Goal: Communication & Community: Answer question/provide support

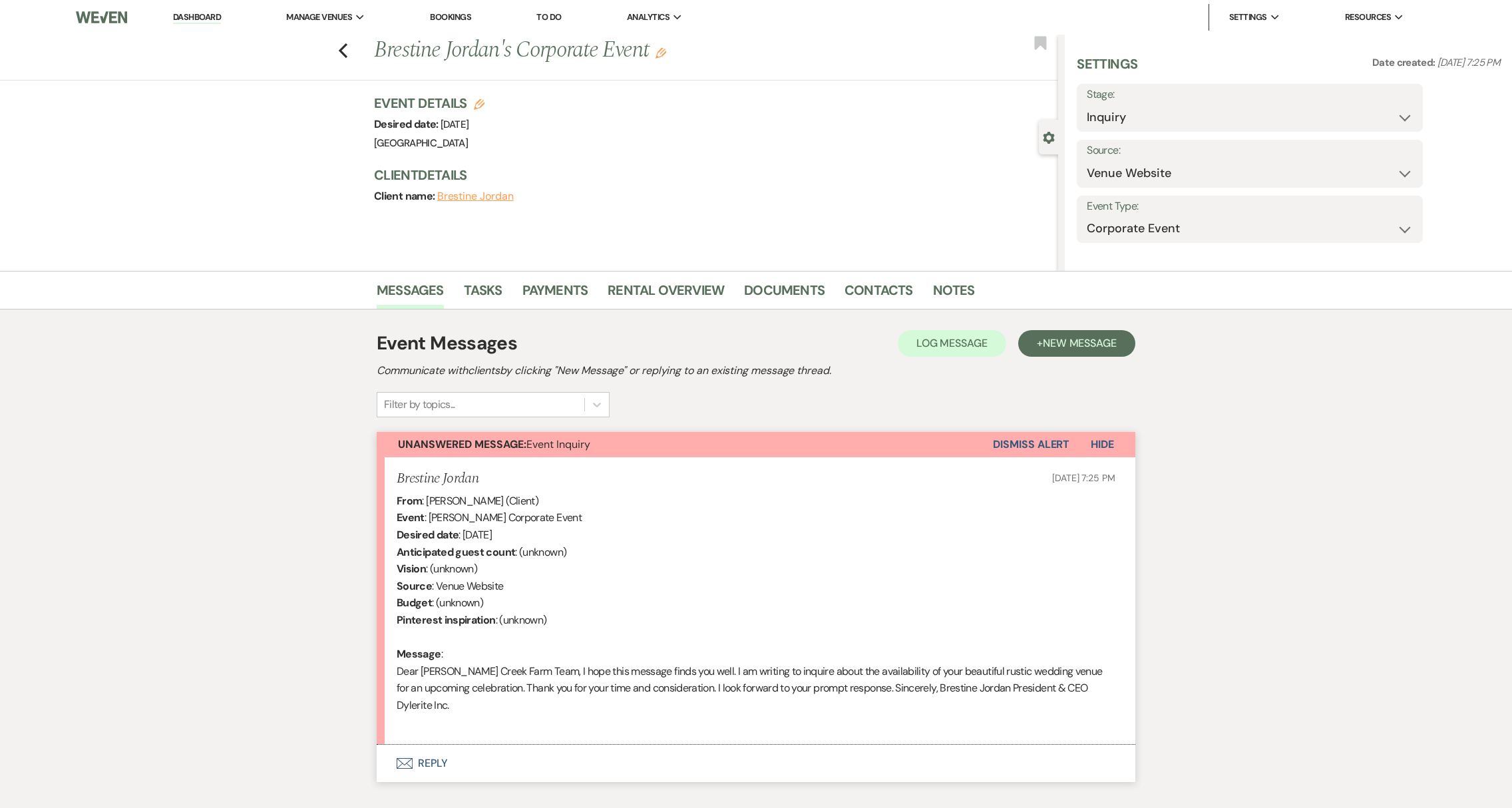
select select "5"
select select "9"
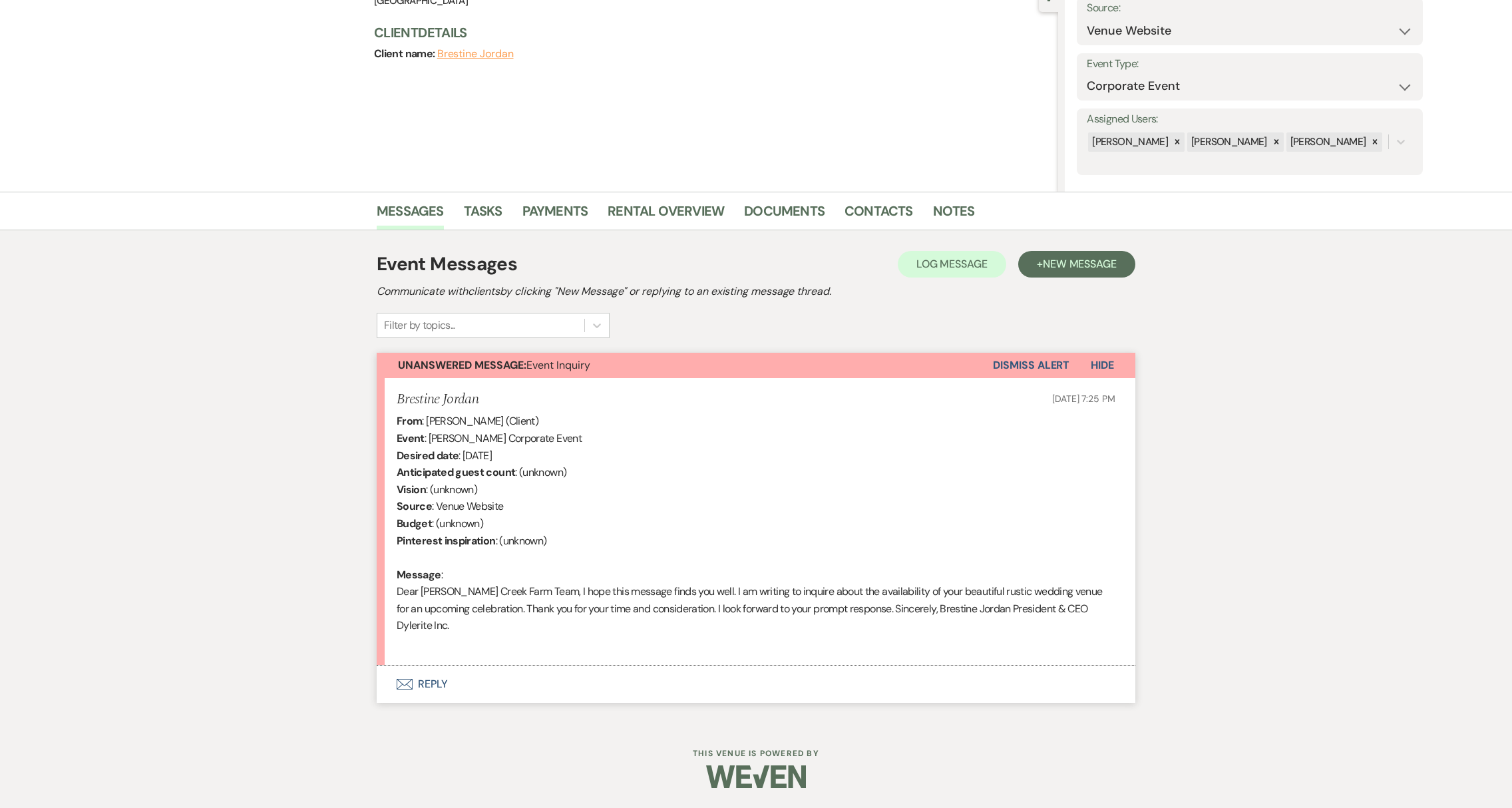
scroll to position [140, 0]
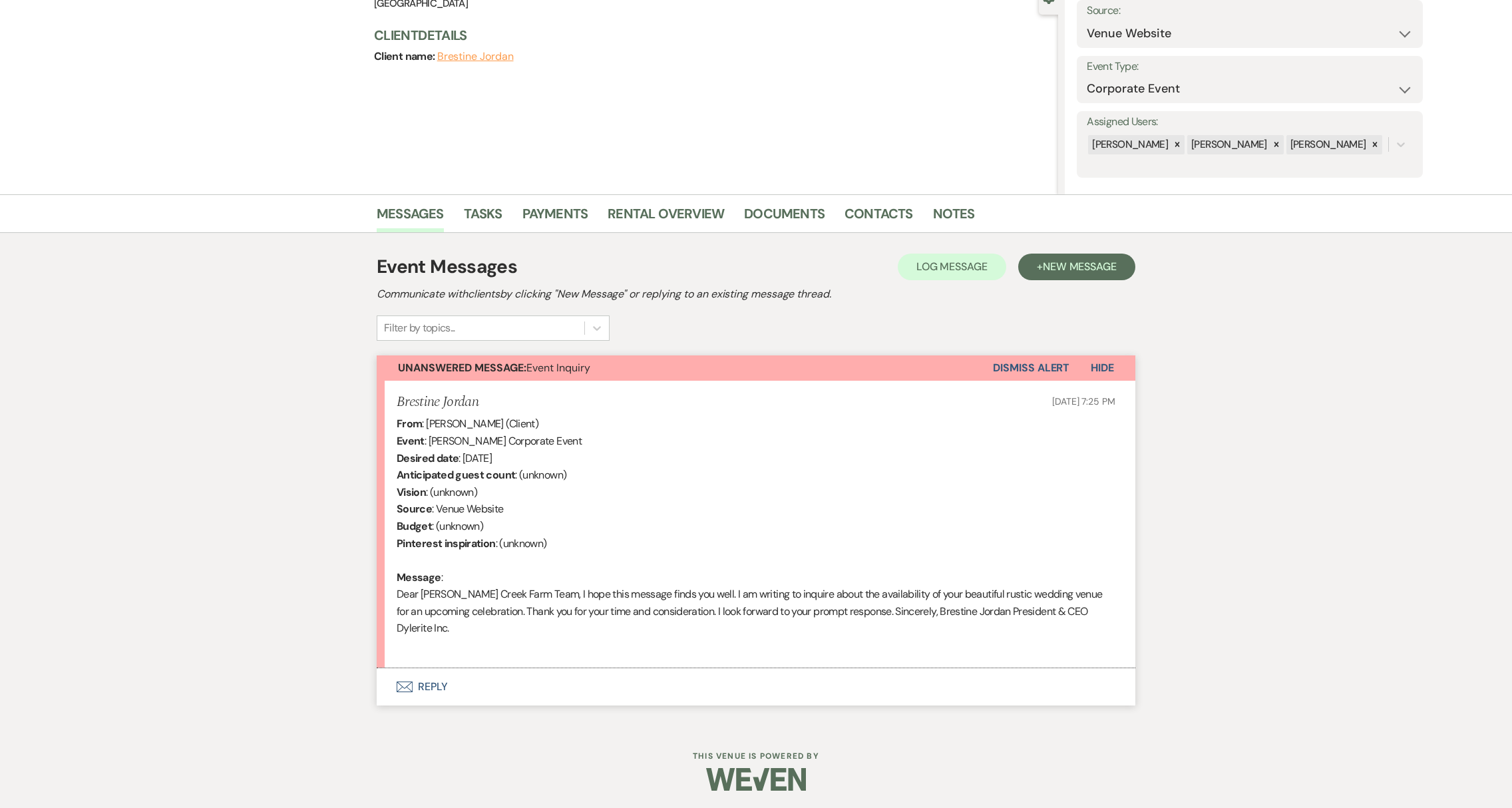
click at [430, 685] on button "Envelope Reply" at bounding box center [756, 687] width 759 height 37
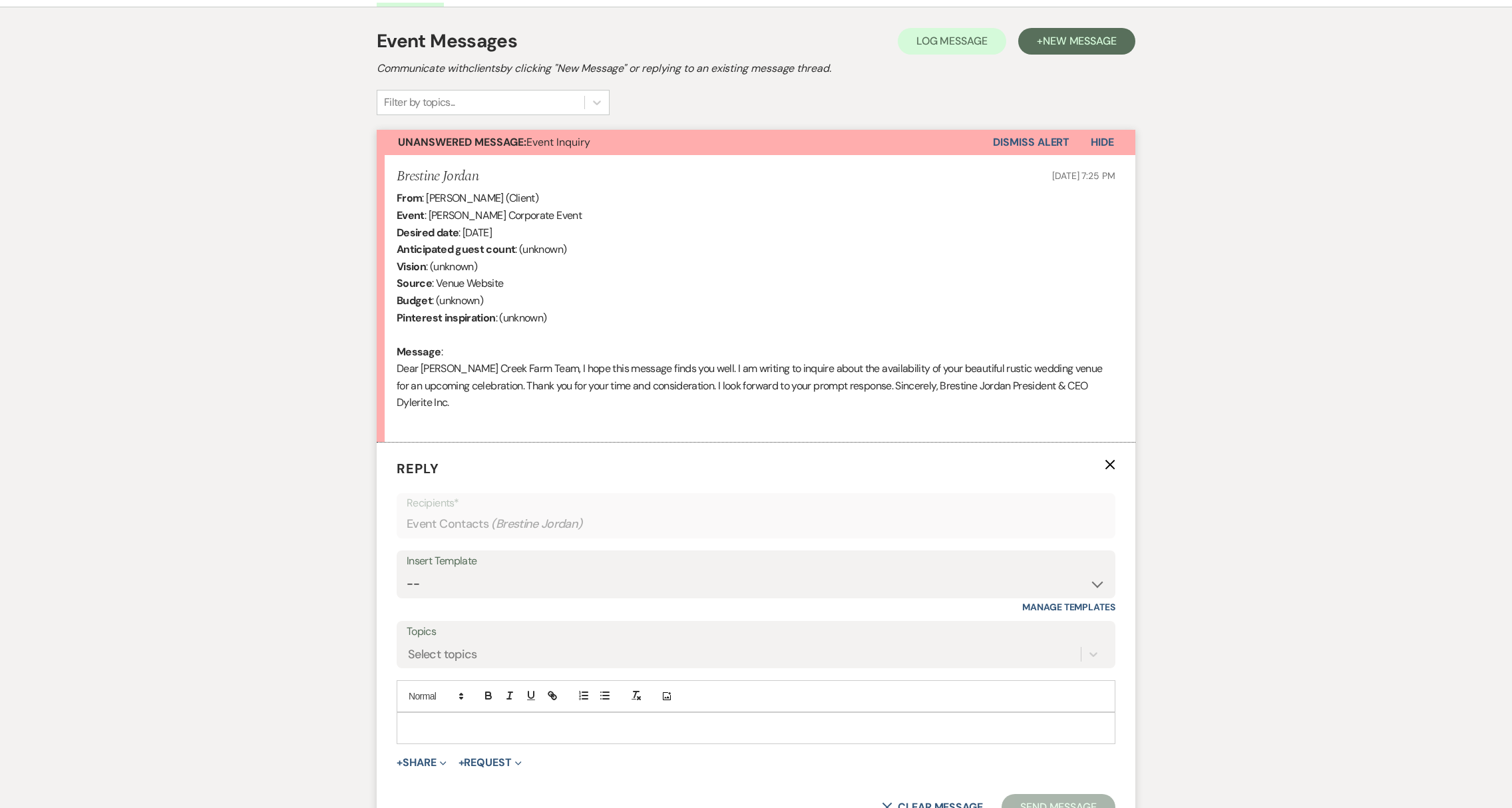
scroll to position [397, 0]
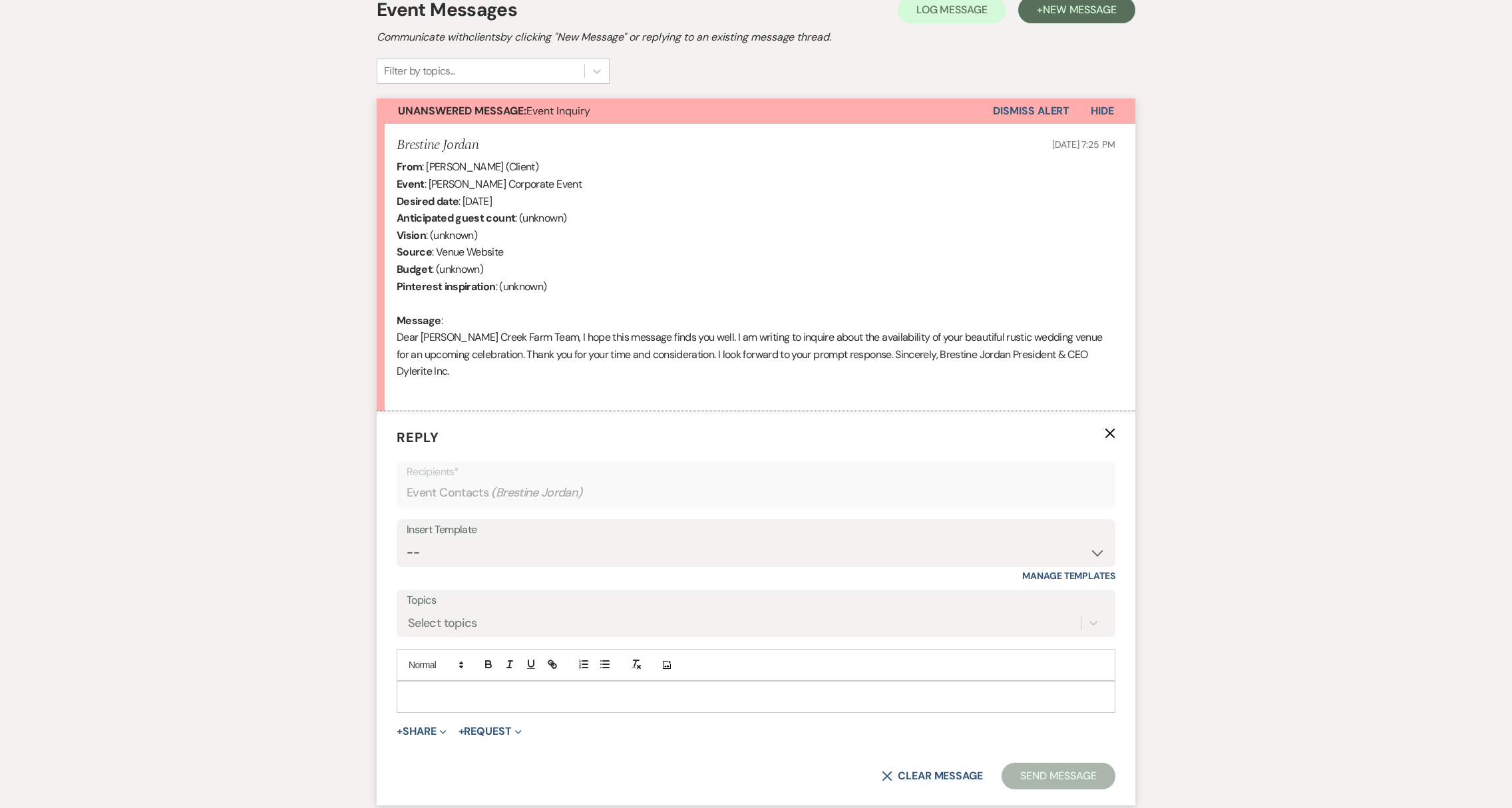
click at [449, 703] on p at bounding box center [756, 697] width 698 height 14
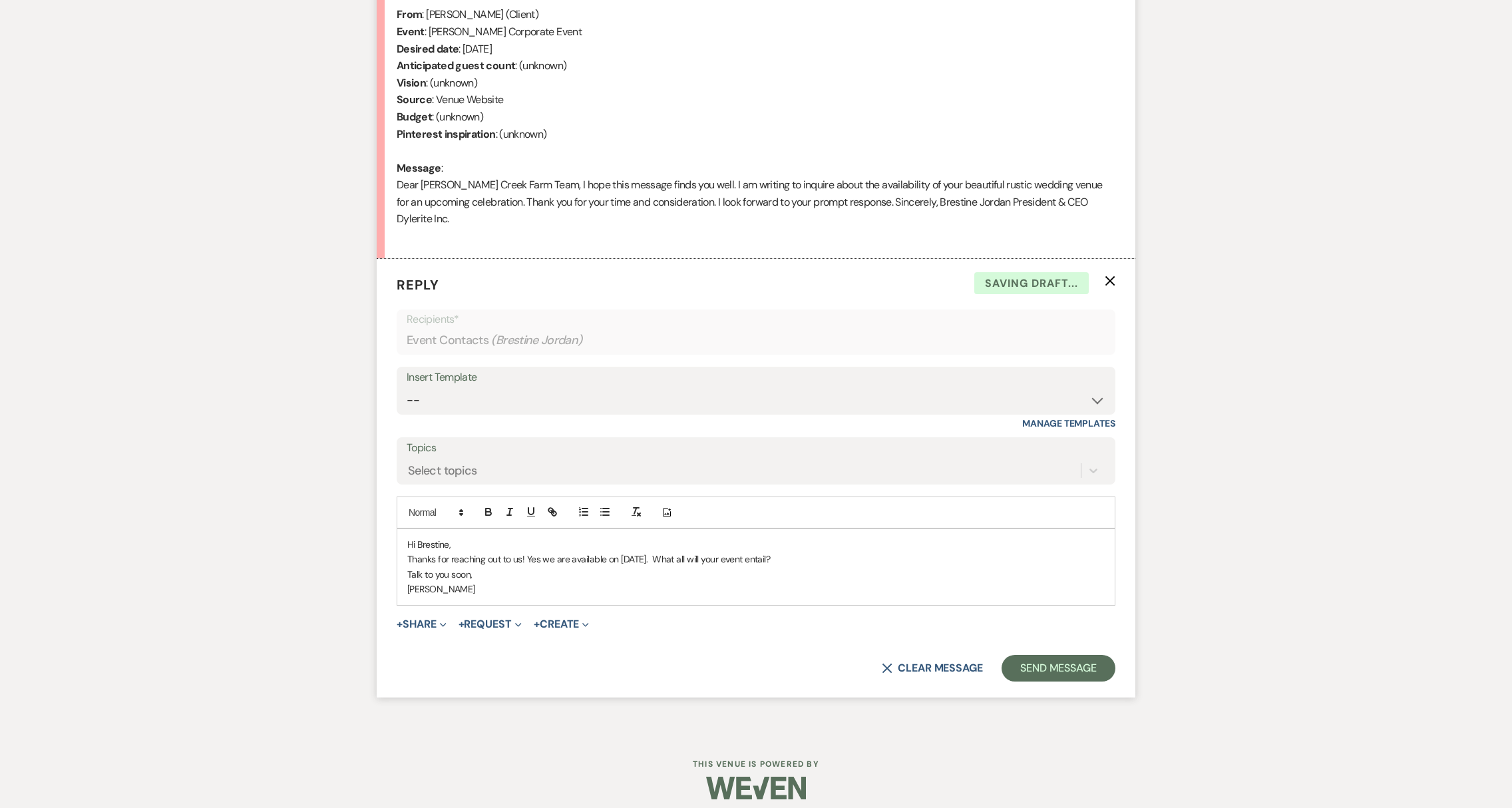
scroll to position [560, 0]
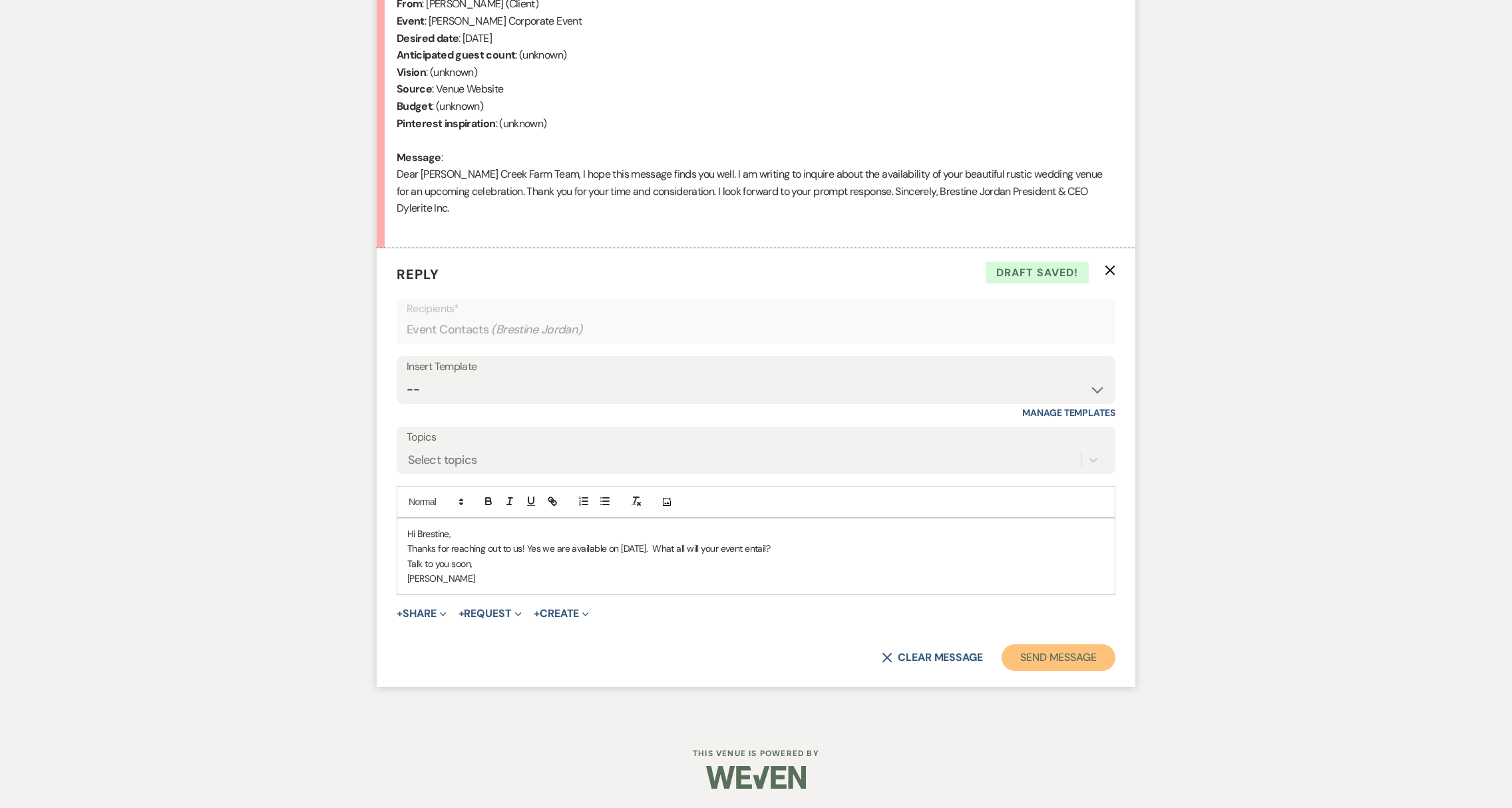
click at [1085, 651] on button "Send Message" at bounding box center [1058, 657] width 114 height 27
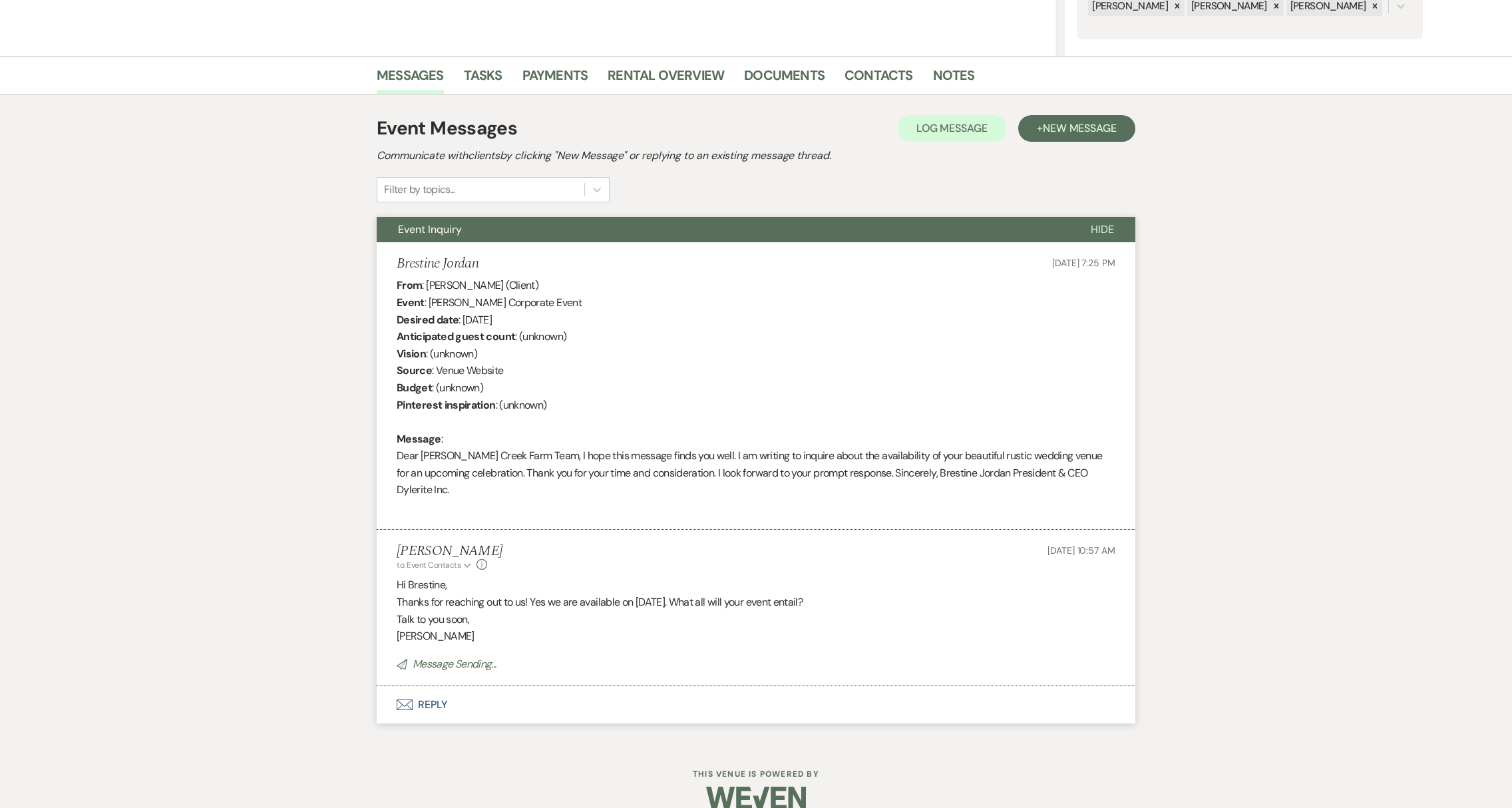
scroll to position [0, 0]
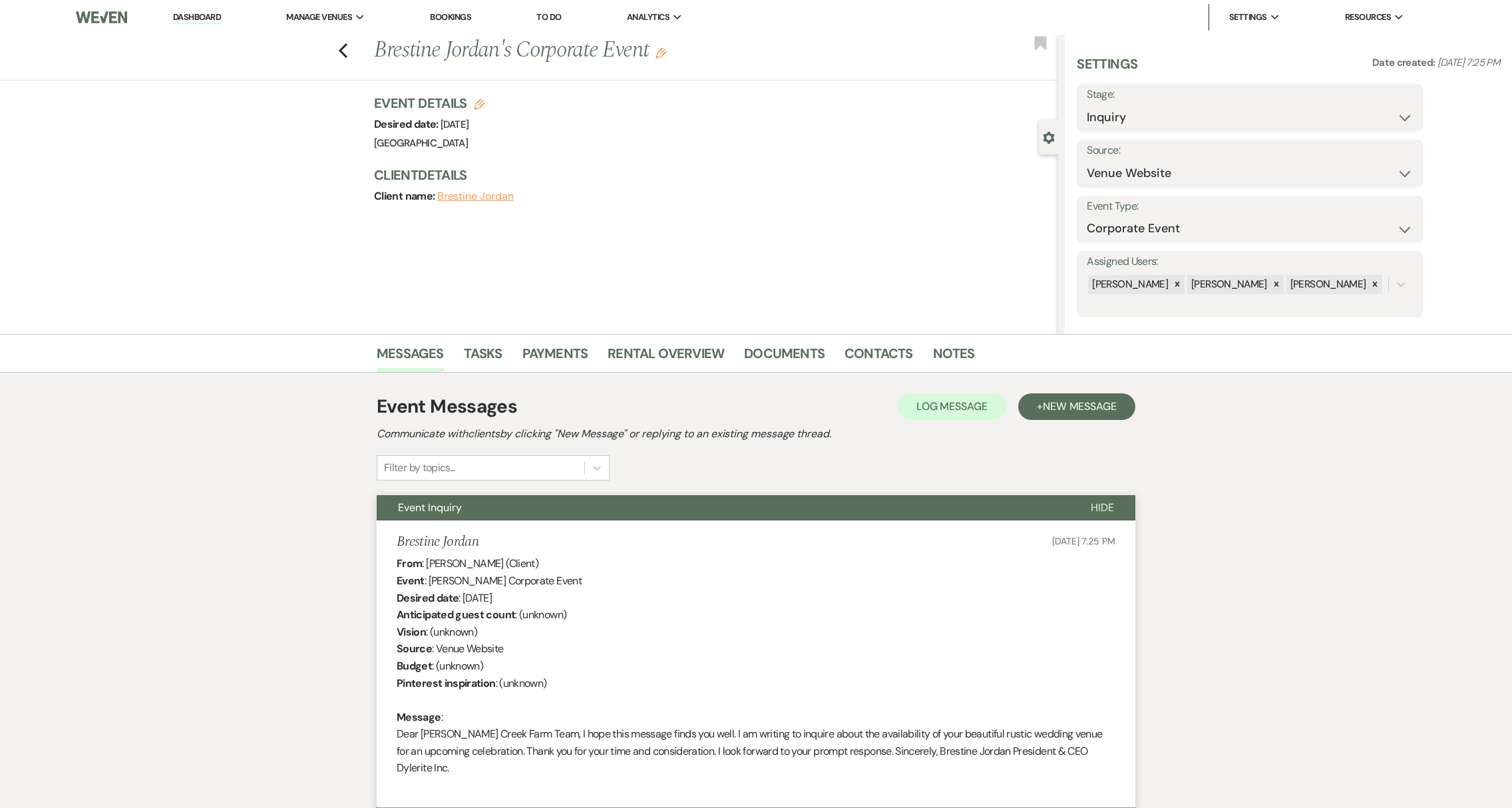
click at [188, 17] on link "Dashboard" at bounding box center [197, 17] width 48 height 12
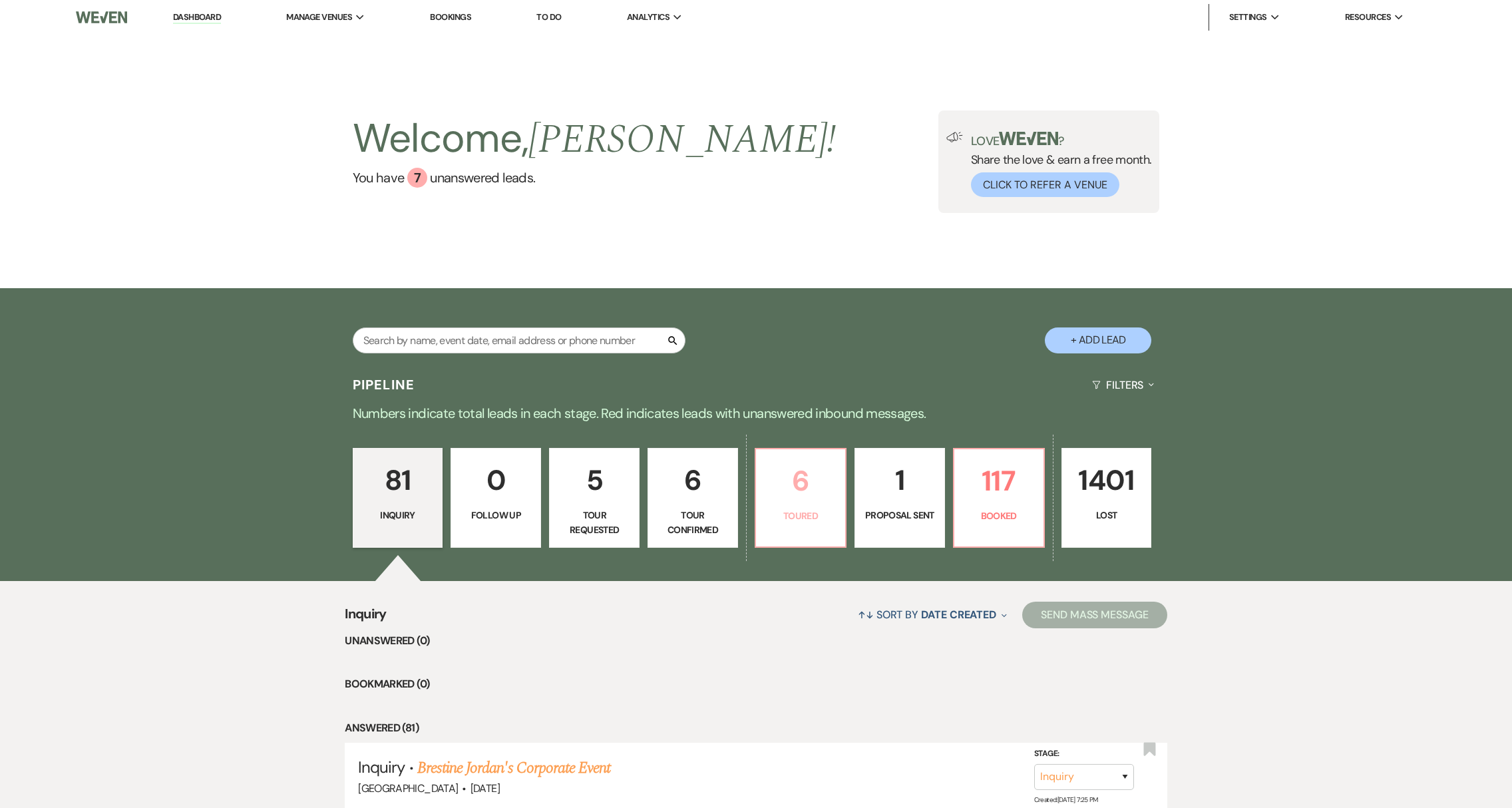
click at [788, 520] on p "Toured" at bounding box center [801, 516] width 74 height 14
select select "5"
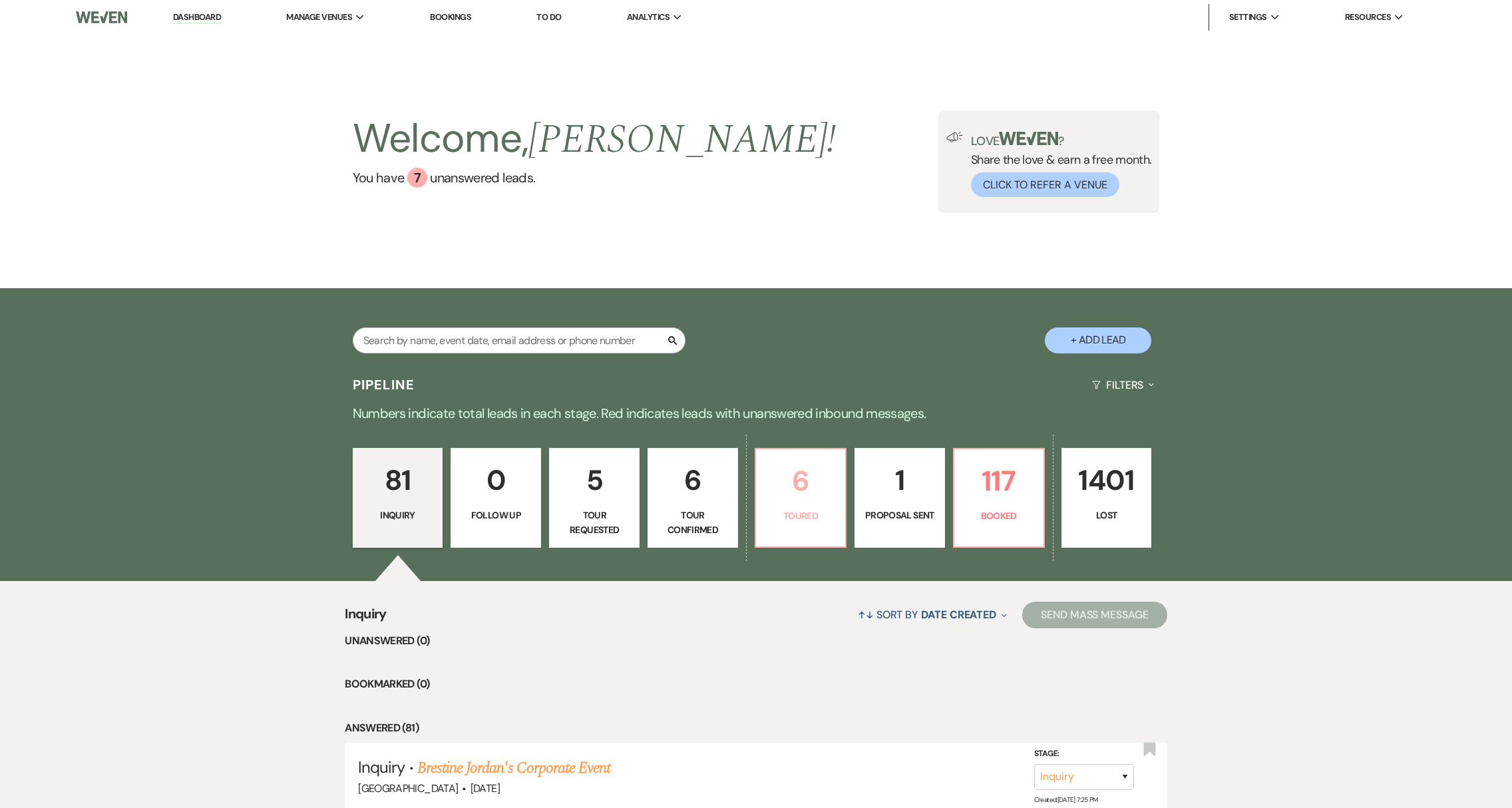
select select "5"
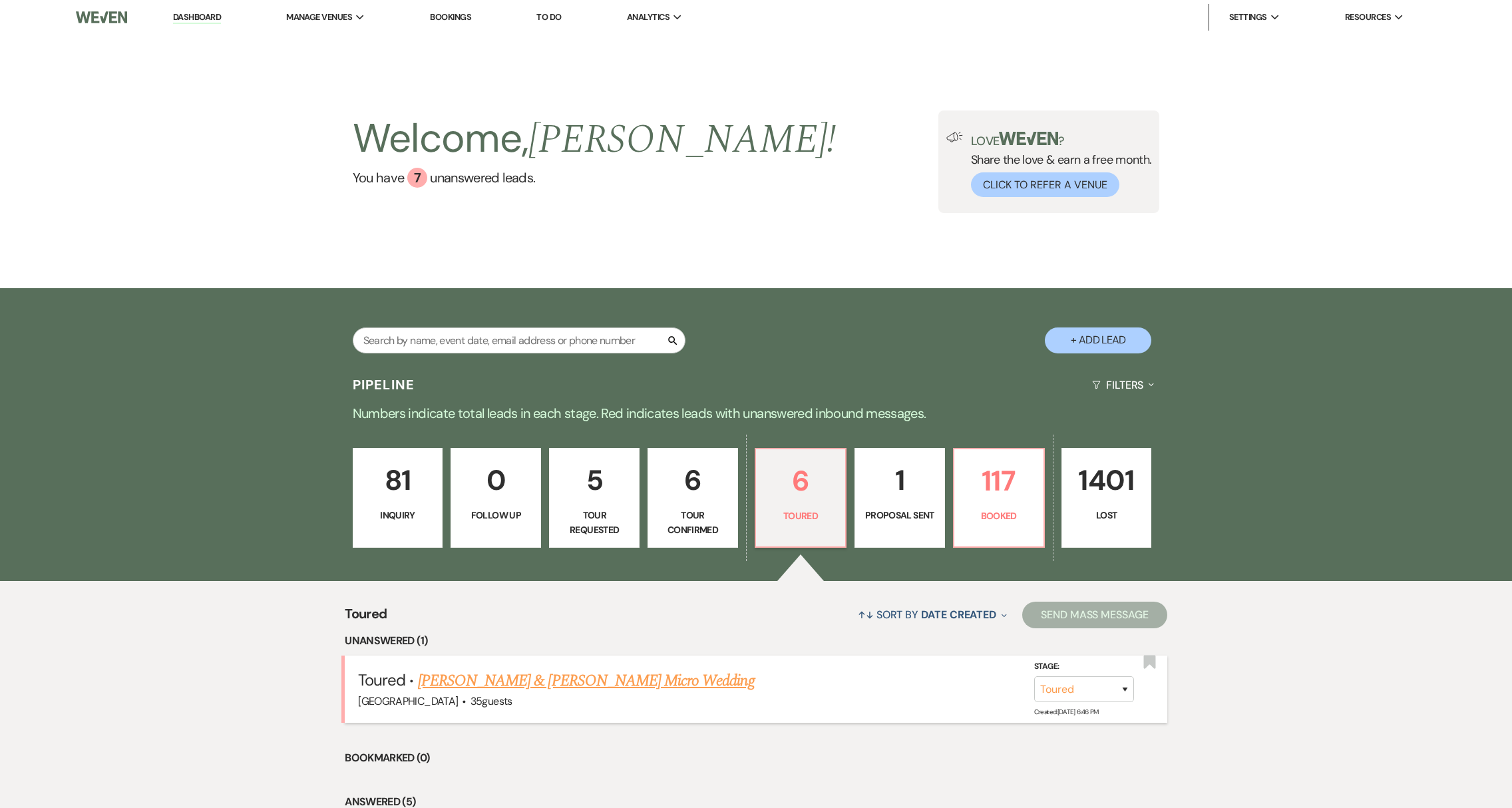
click at [603, 679] on link "Joseph Zita Jr. & Lisa Perosi's Micro Wedding" at bounding box center [586, 681] width 337 height 24
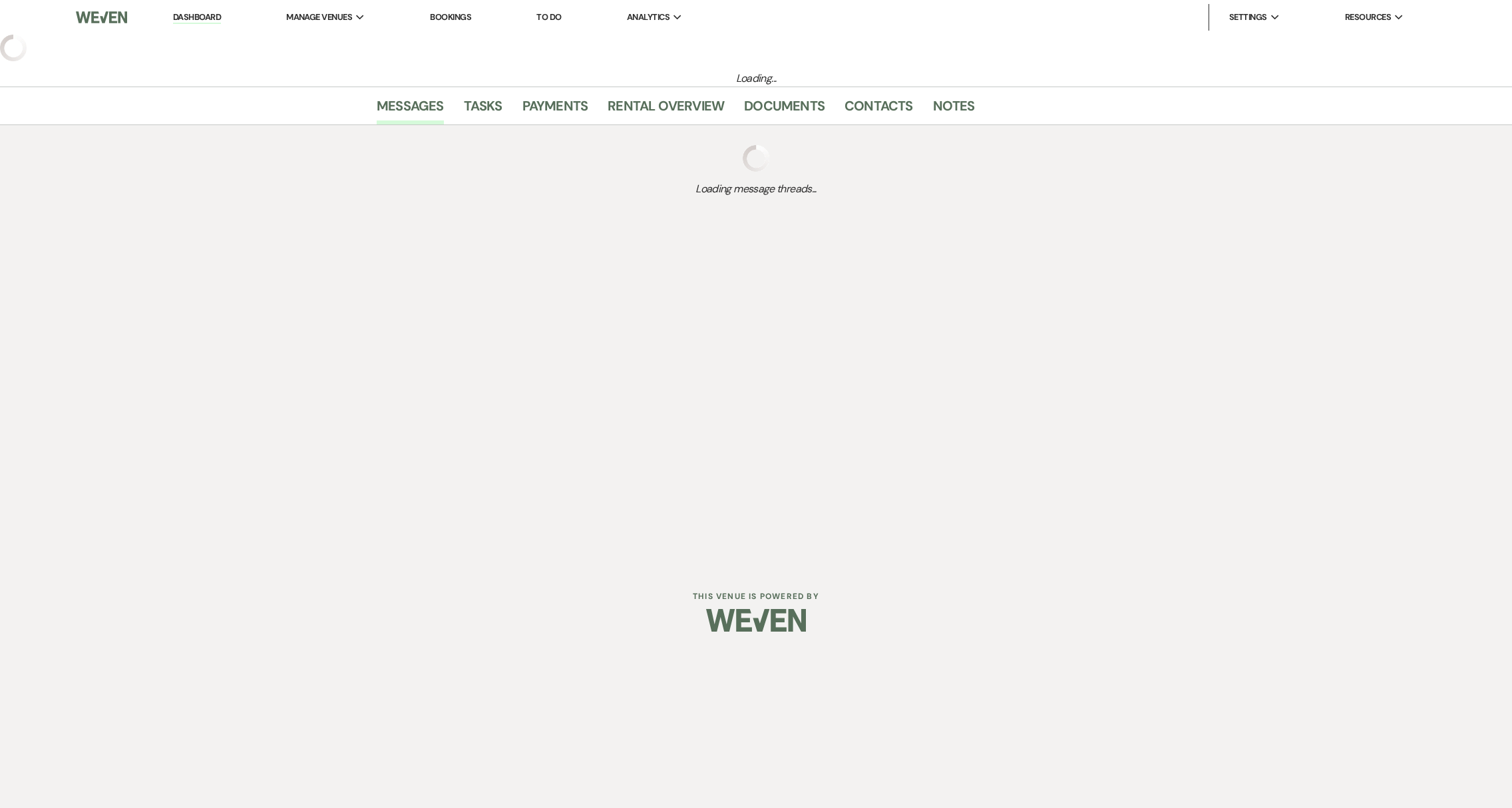
select select "5"
select select "16"
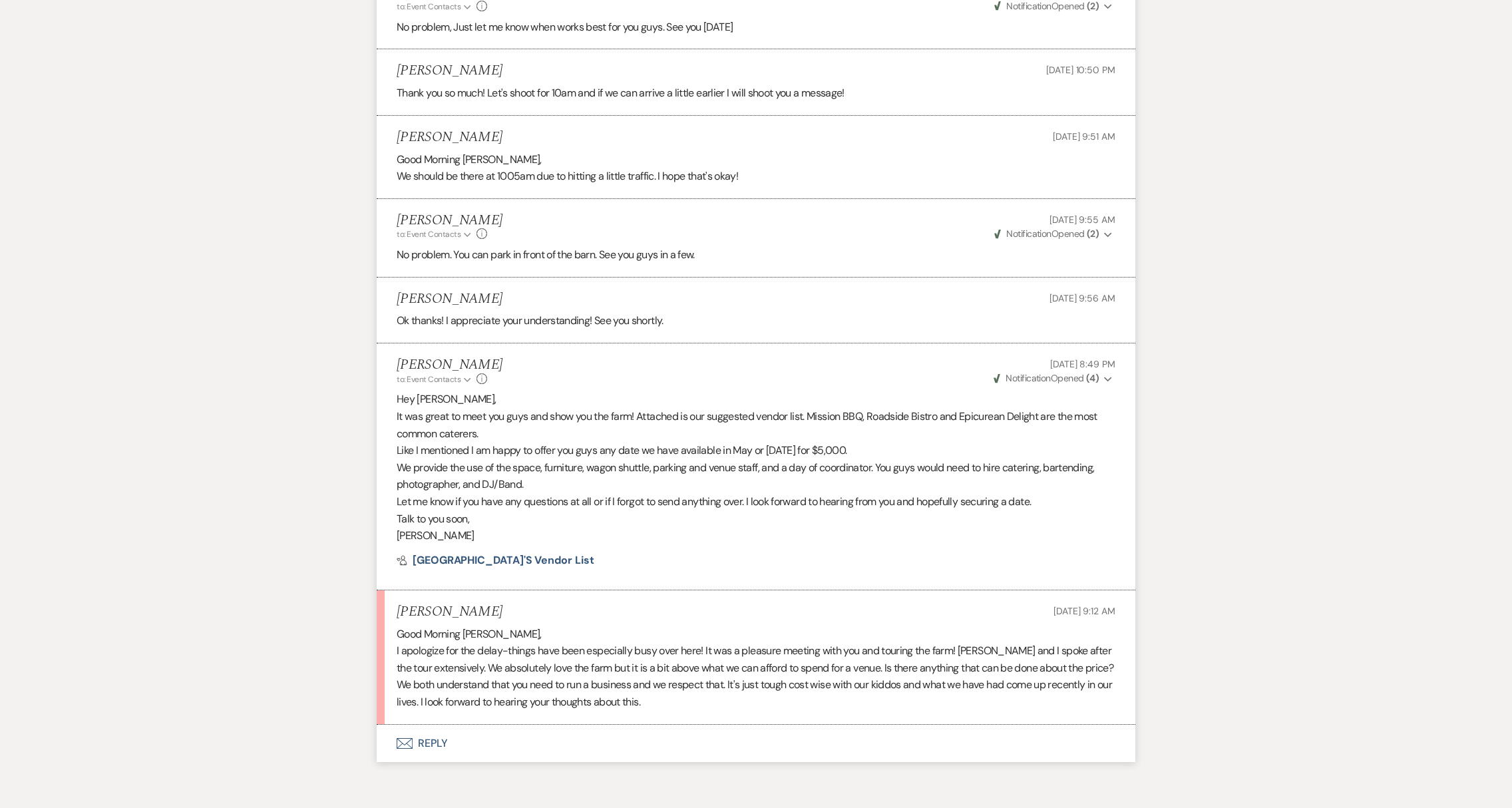
scroll to position [2317, 0]
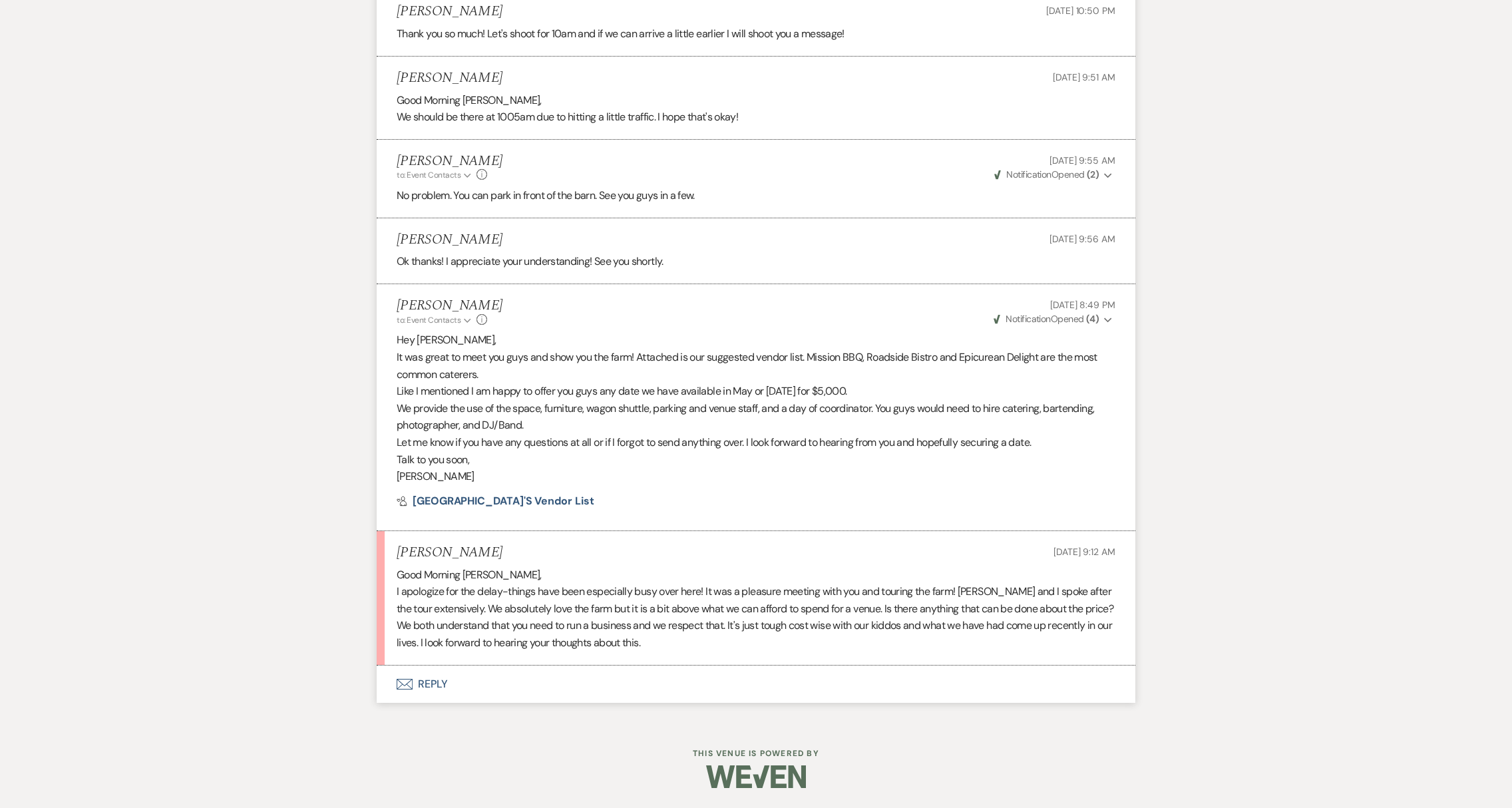
click at [446, 679] on button "Envelope Reply" at bounding box center [756, 684] width 759 height 37
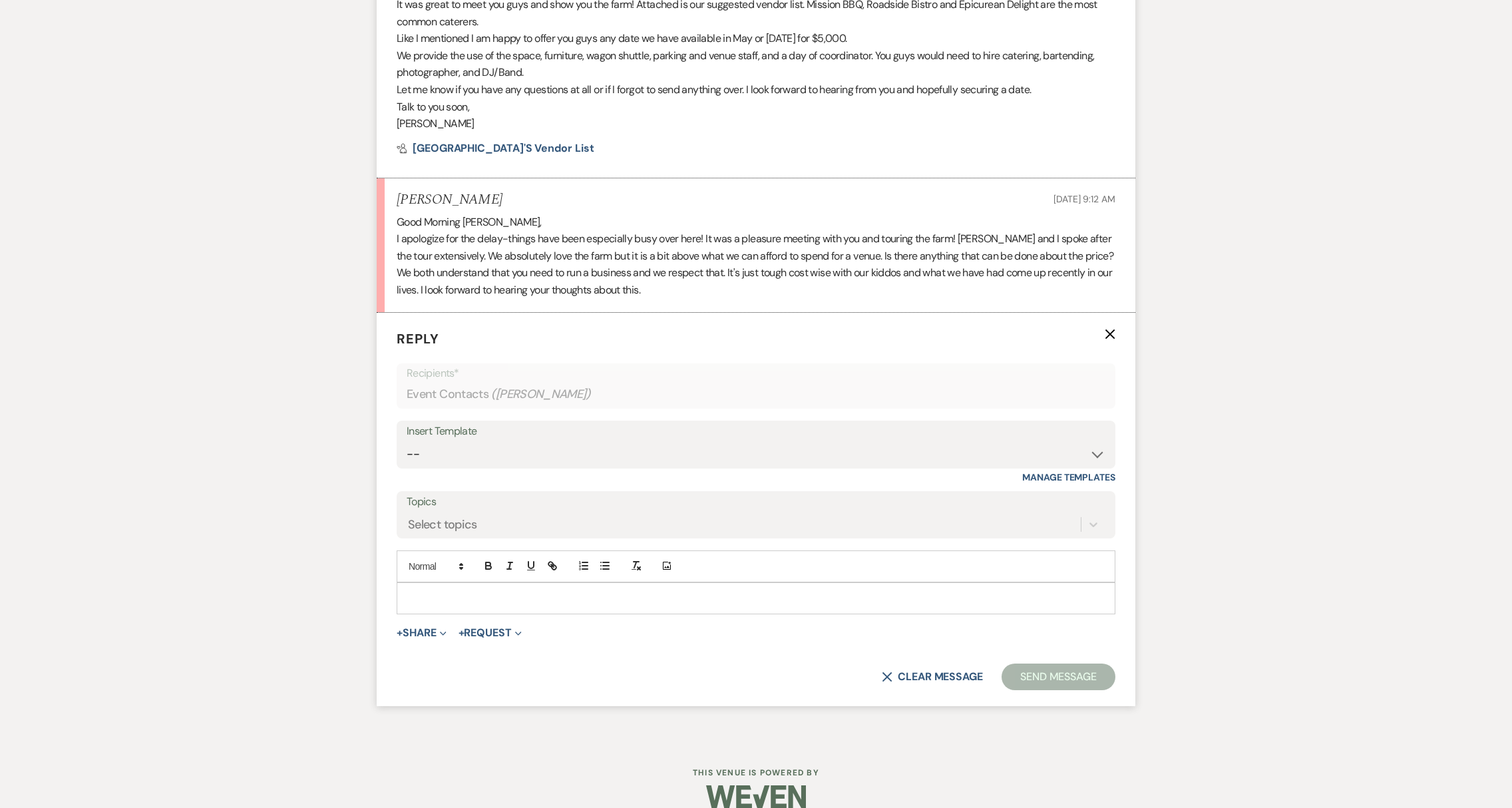
scroll to position [2689, 0]
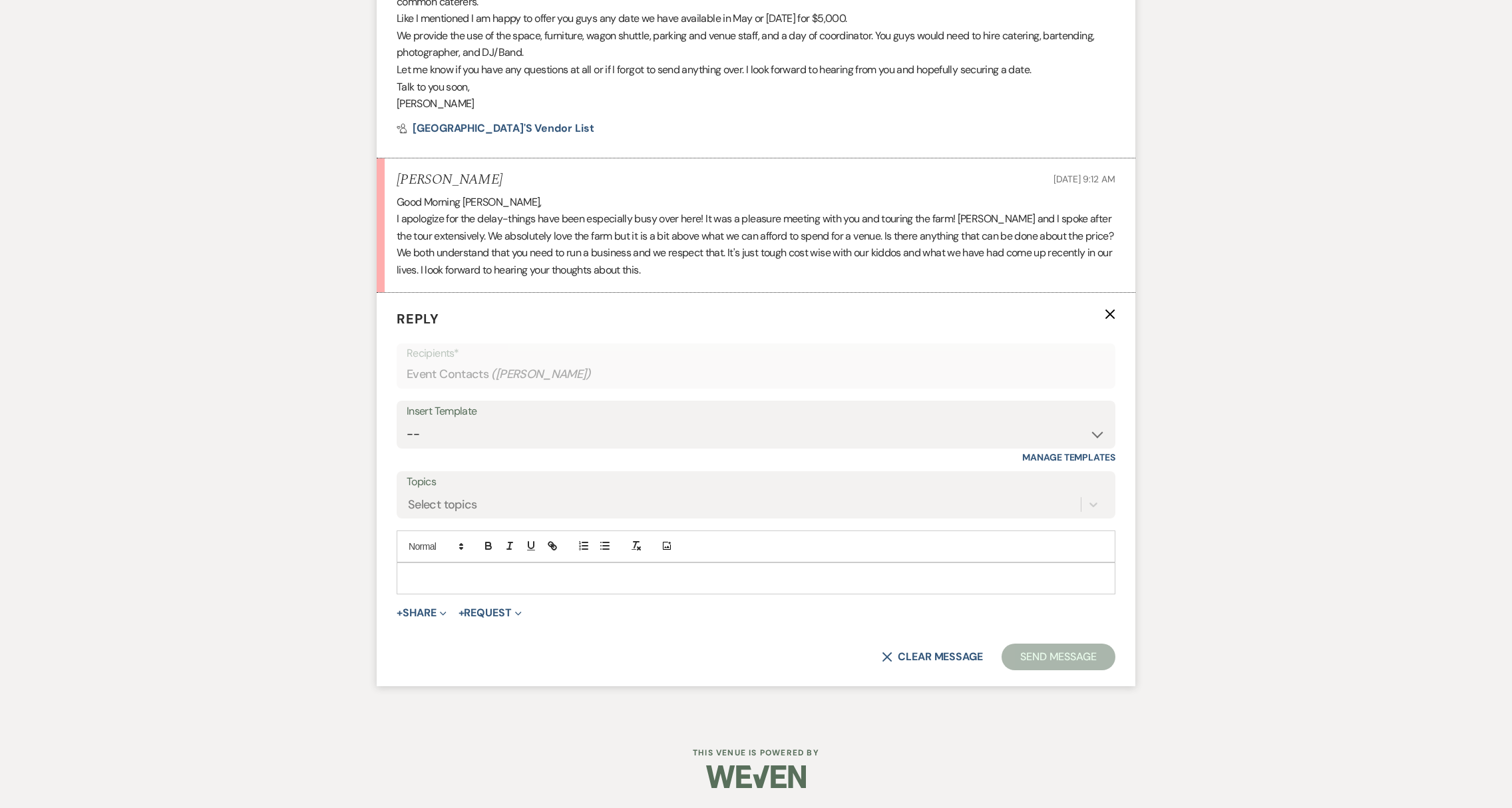
click at [480, 587] on div at bounding box center [756, 578] width 718 height 31
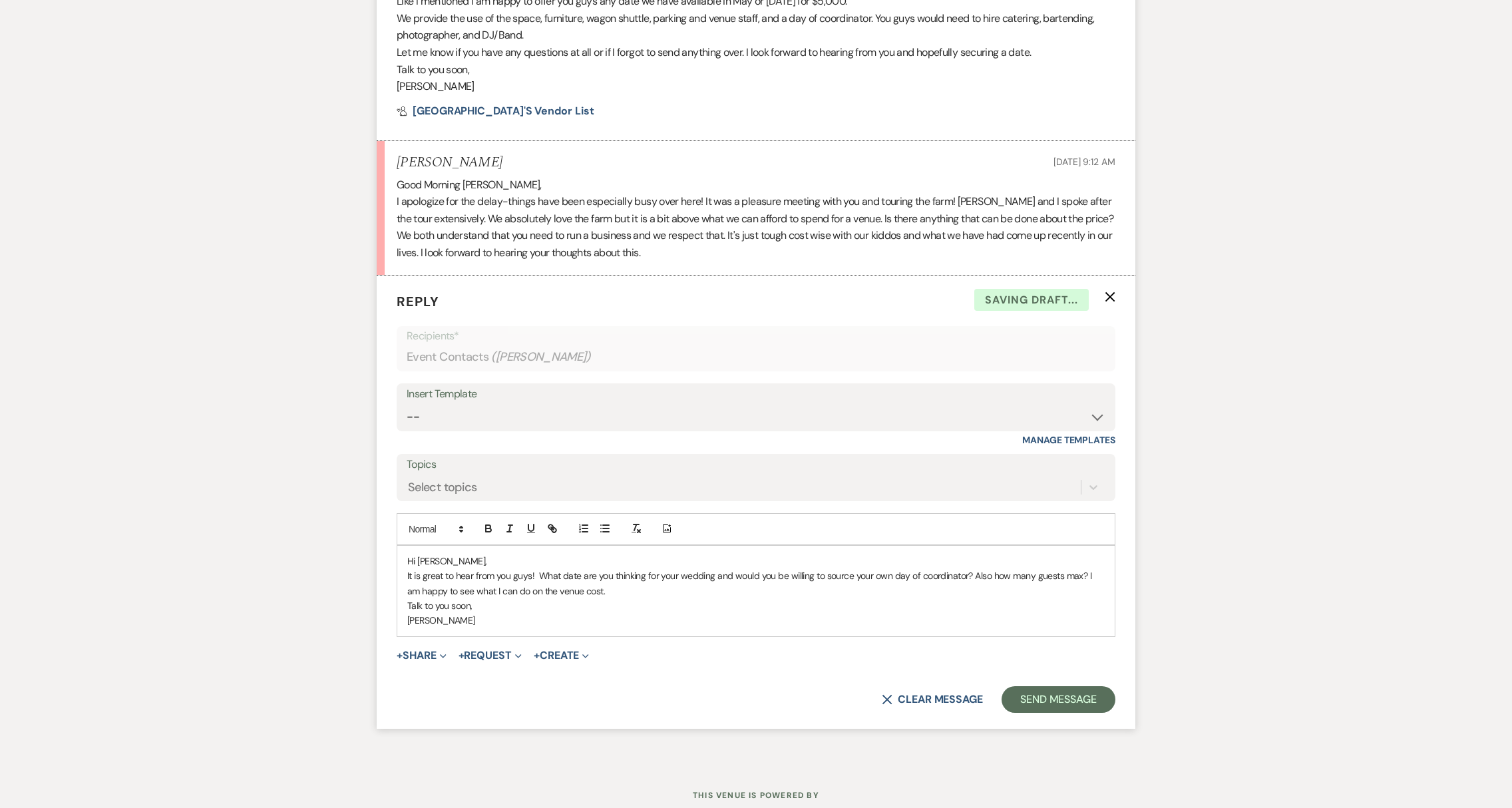
scroll to position [2707, 0]
click at [1032, 706] on button "Send Message" at bounding box center [1058, 699] width 114 height 27
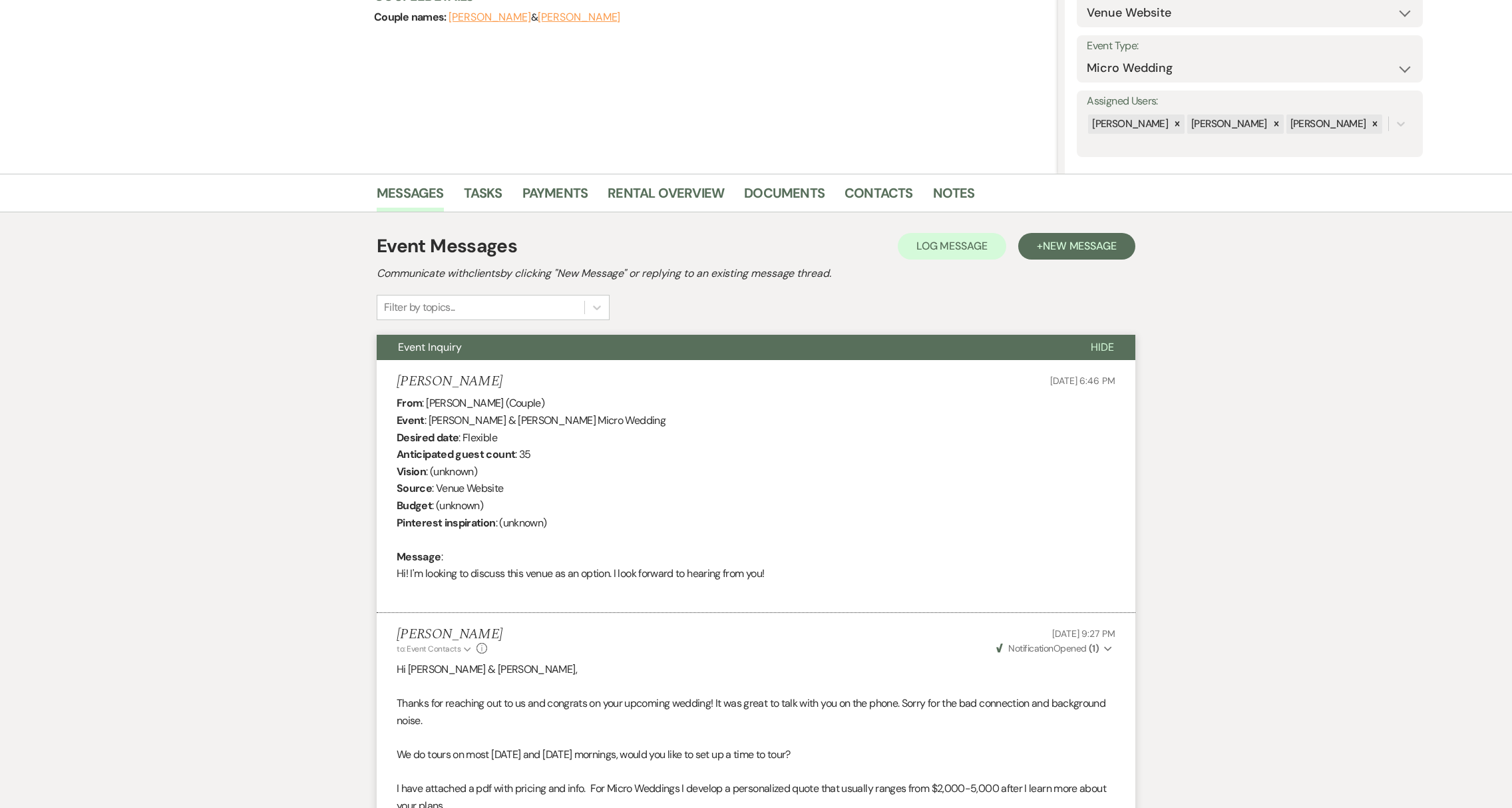
scroll to position [0, 0]
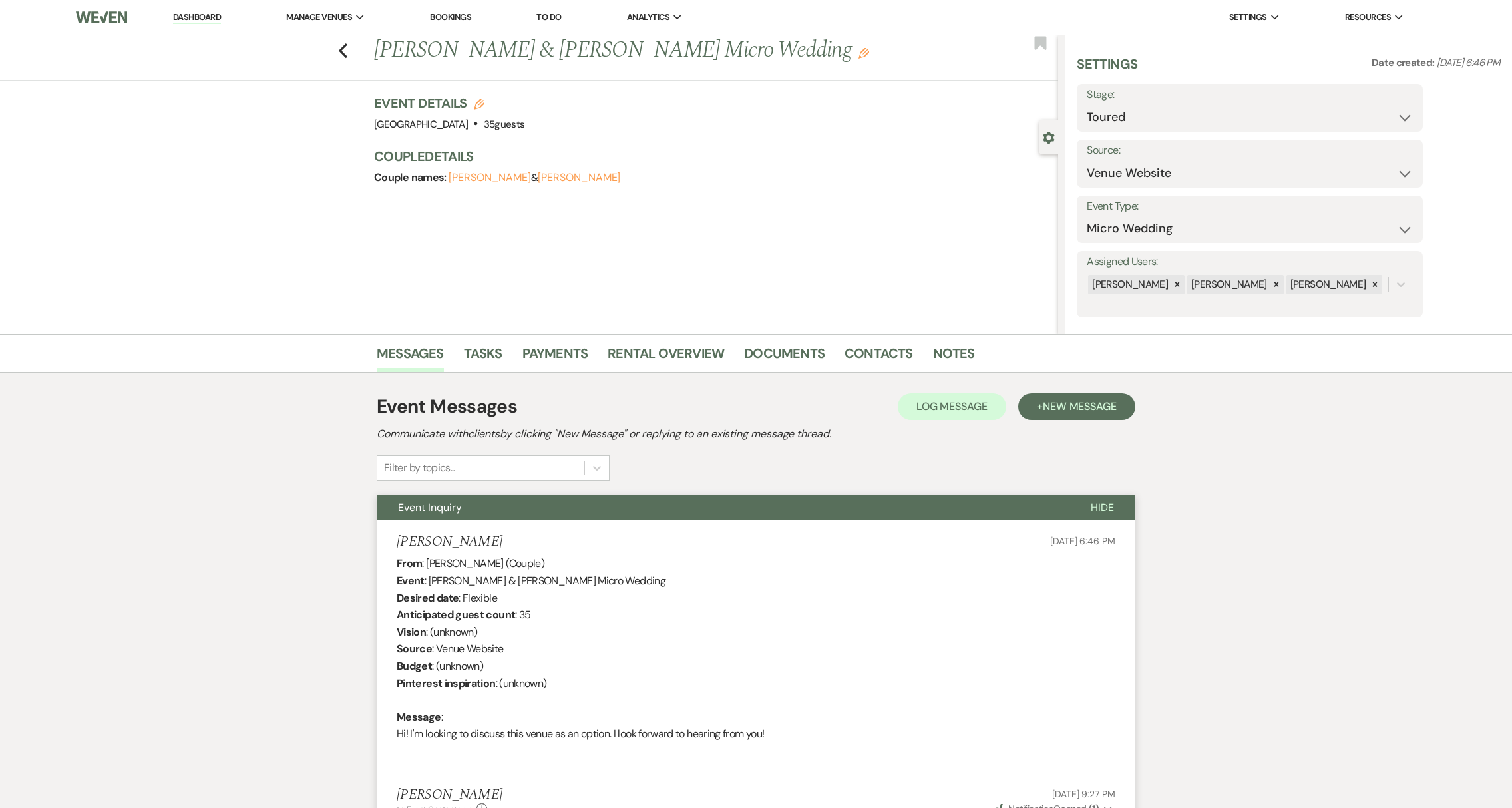
click at [208, 25] on li "Dashboard" at bounding box center [197, 17] width 61 height 27
click at [214, 19] on link "Dashboard" at bounding box center [197, 17] width 48 height 12
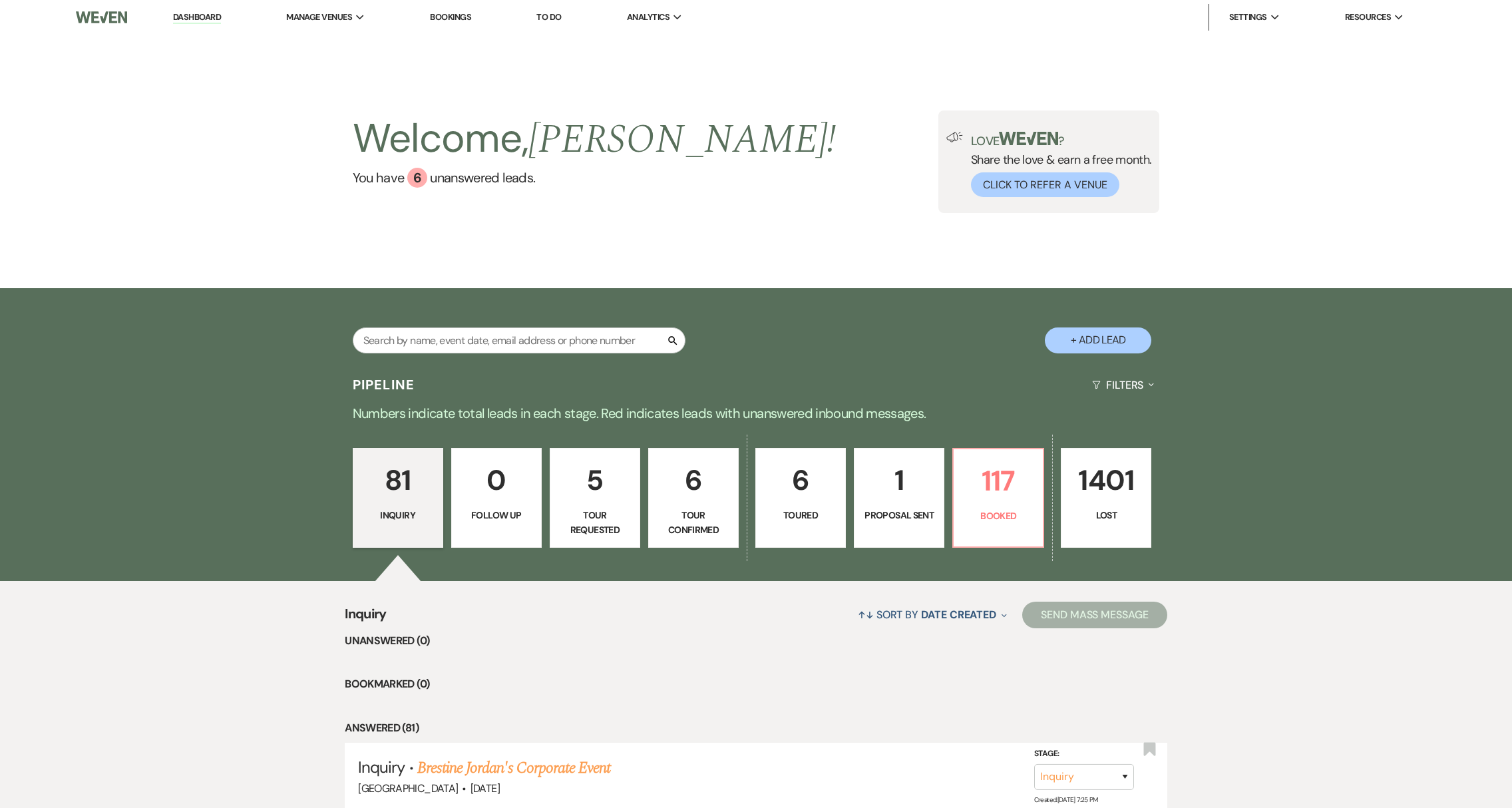
click at [810, 534] on link "6 Toured" at bounding box center [801, 498] width 91 height 100
select select "5"
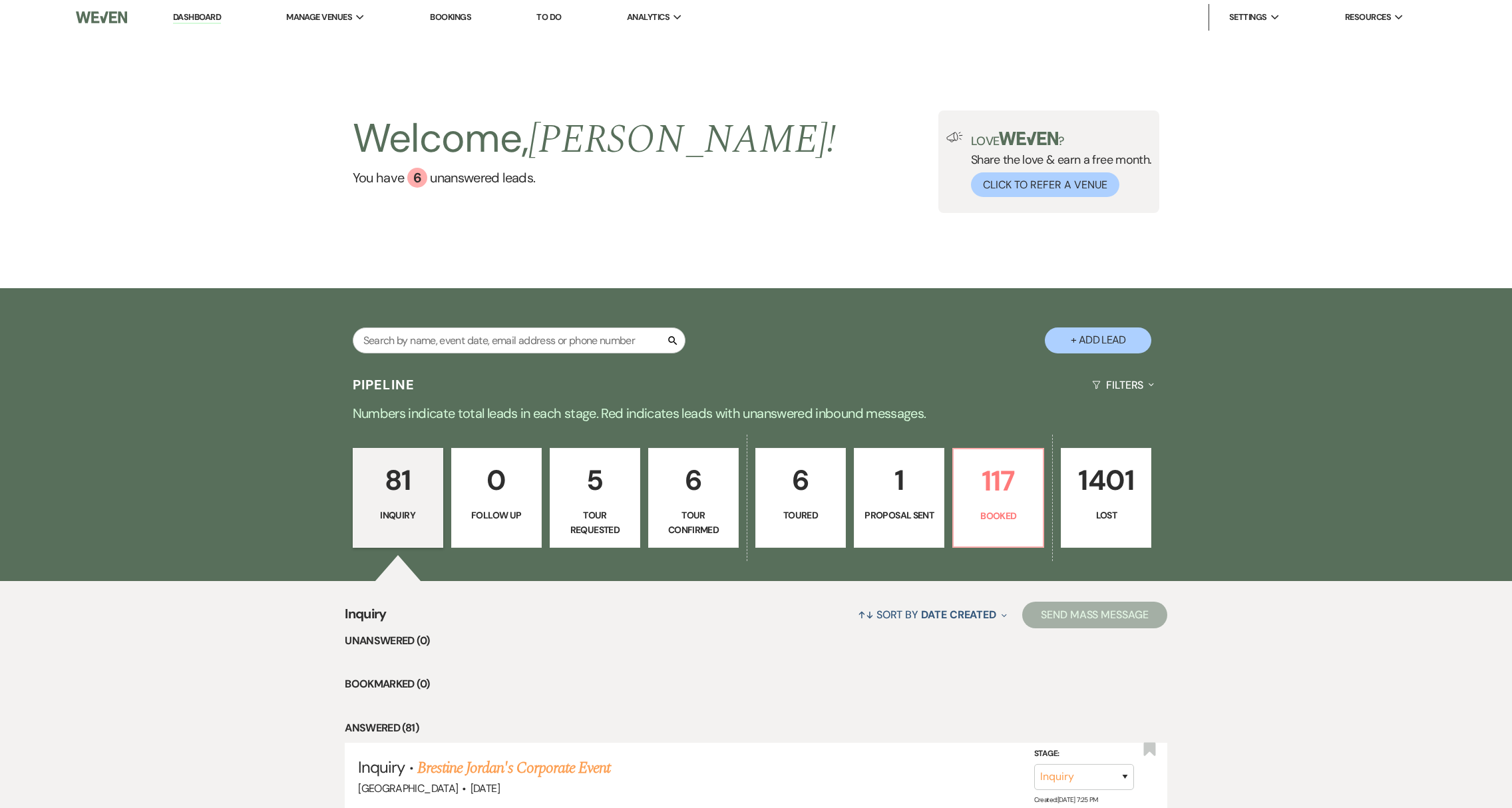
select select "5"
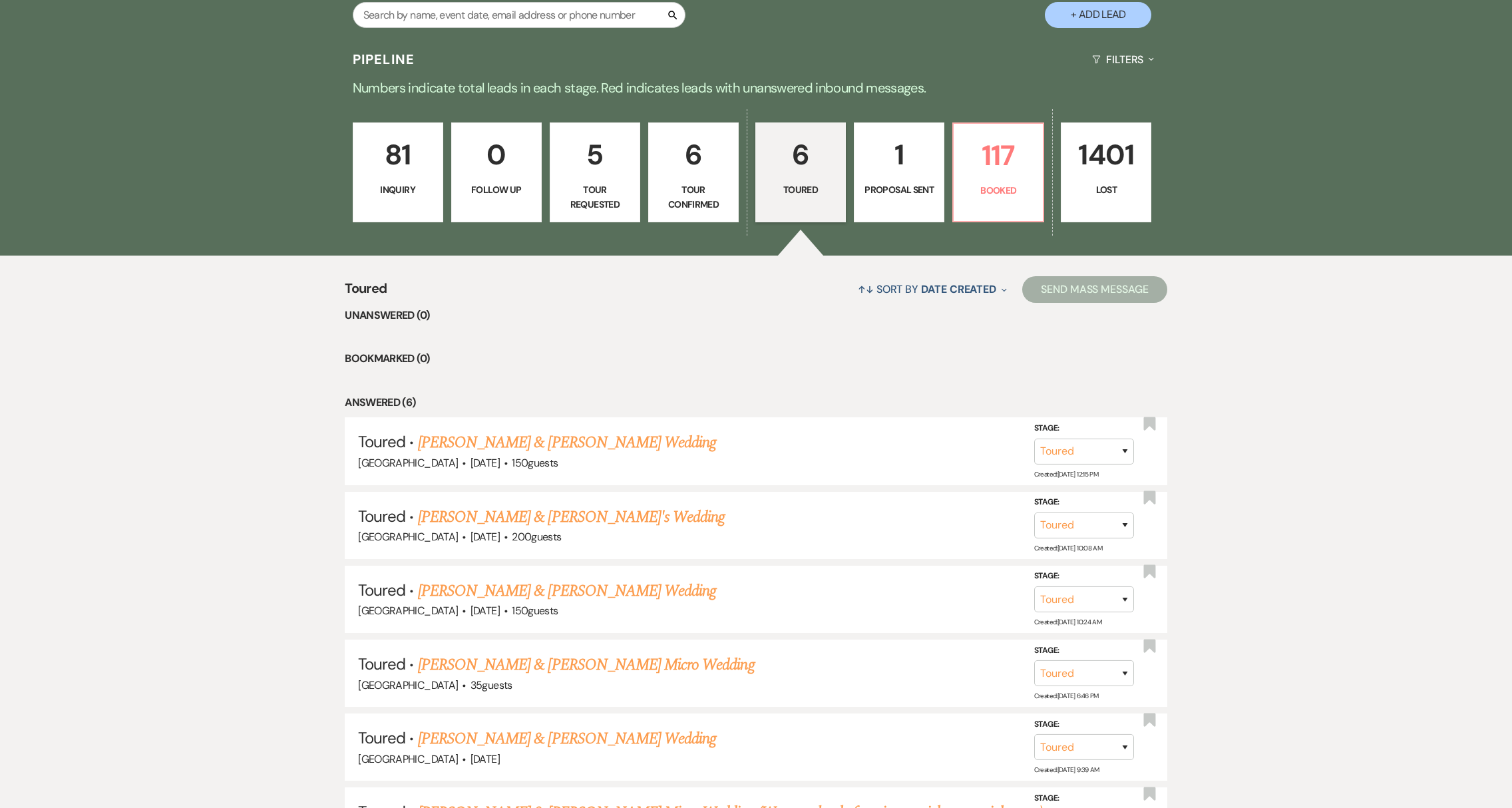
scroll to position [326, 0]
click at [710, 208] on p "Tour Confirmed" at bounding box center [693, 197] width 74 height 30
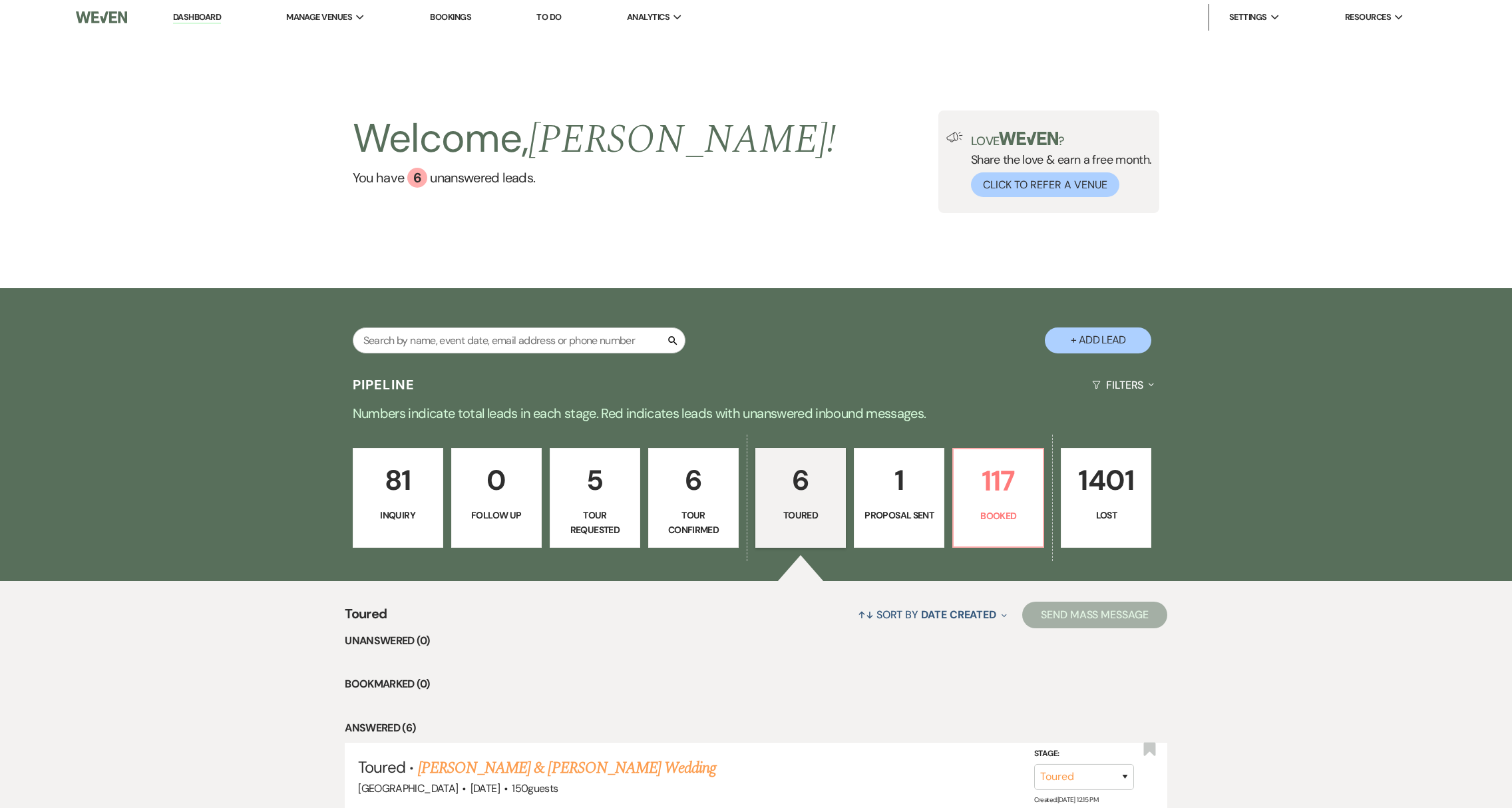
select select "4"
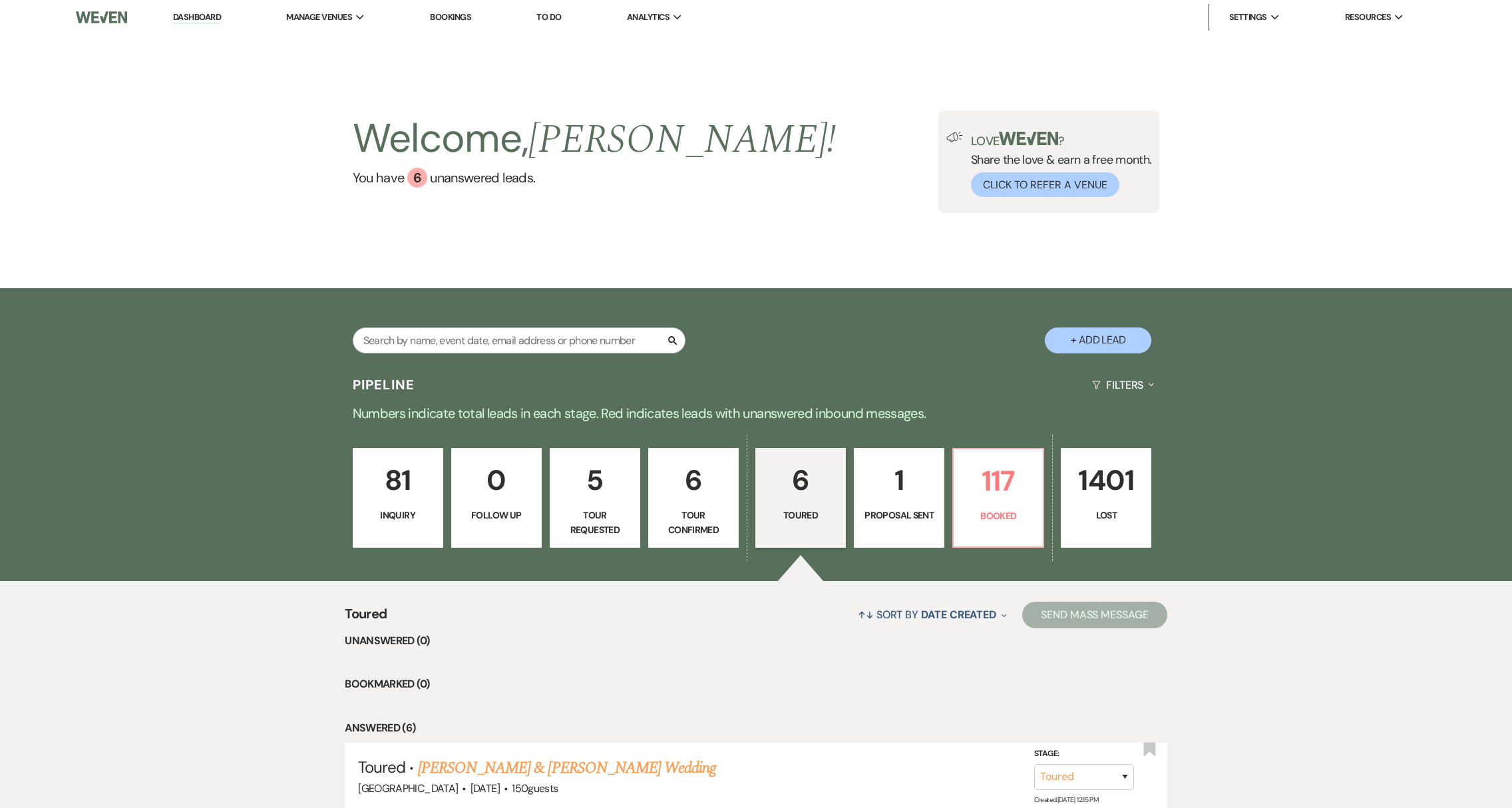
select select "4"
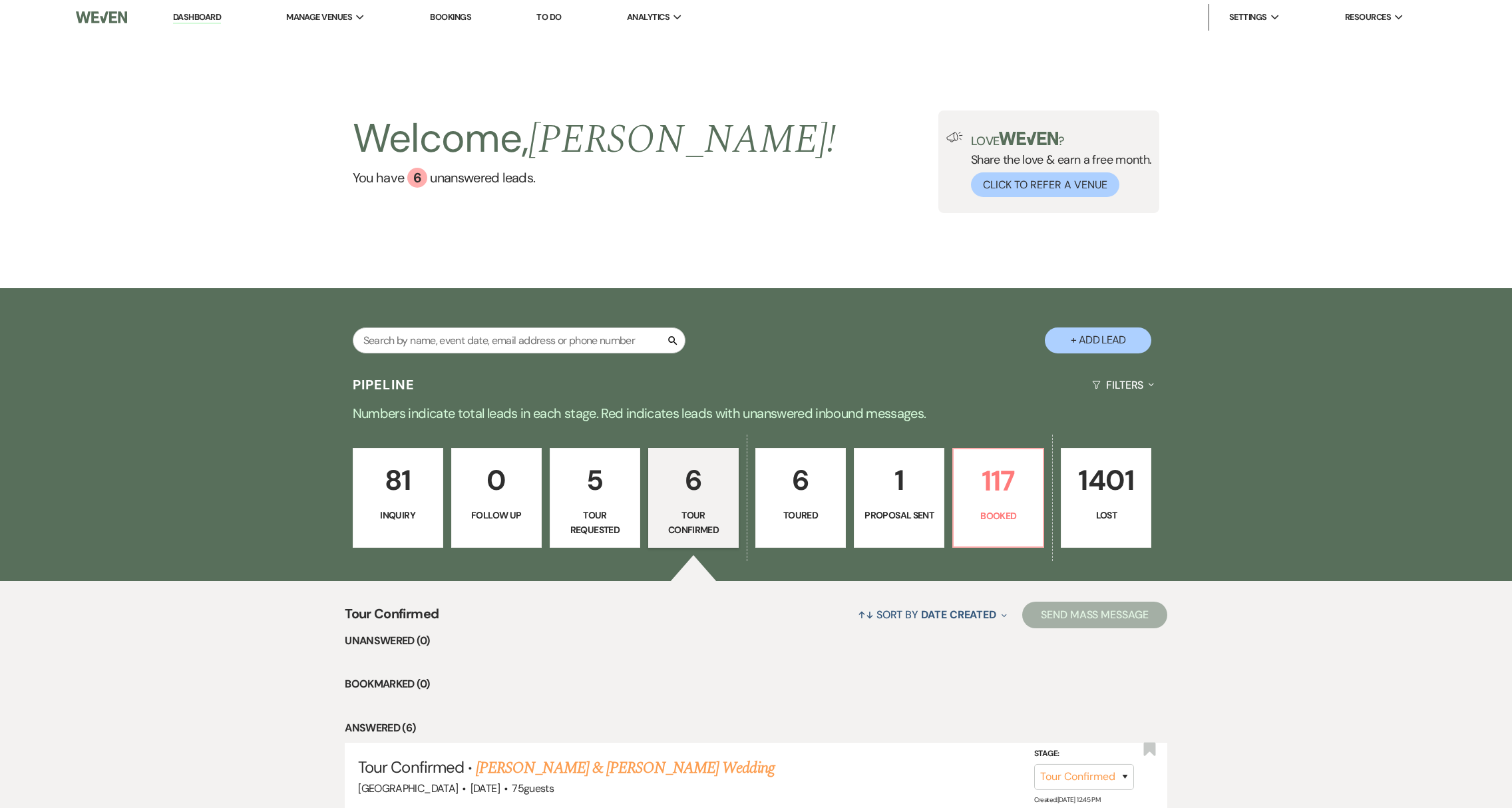
scroll to position [285, 0]
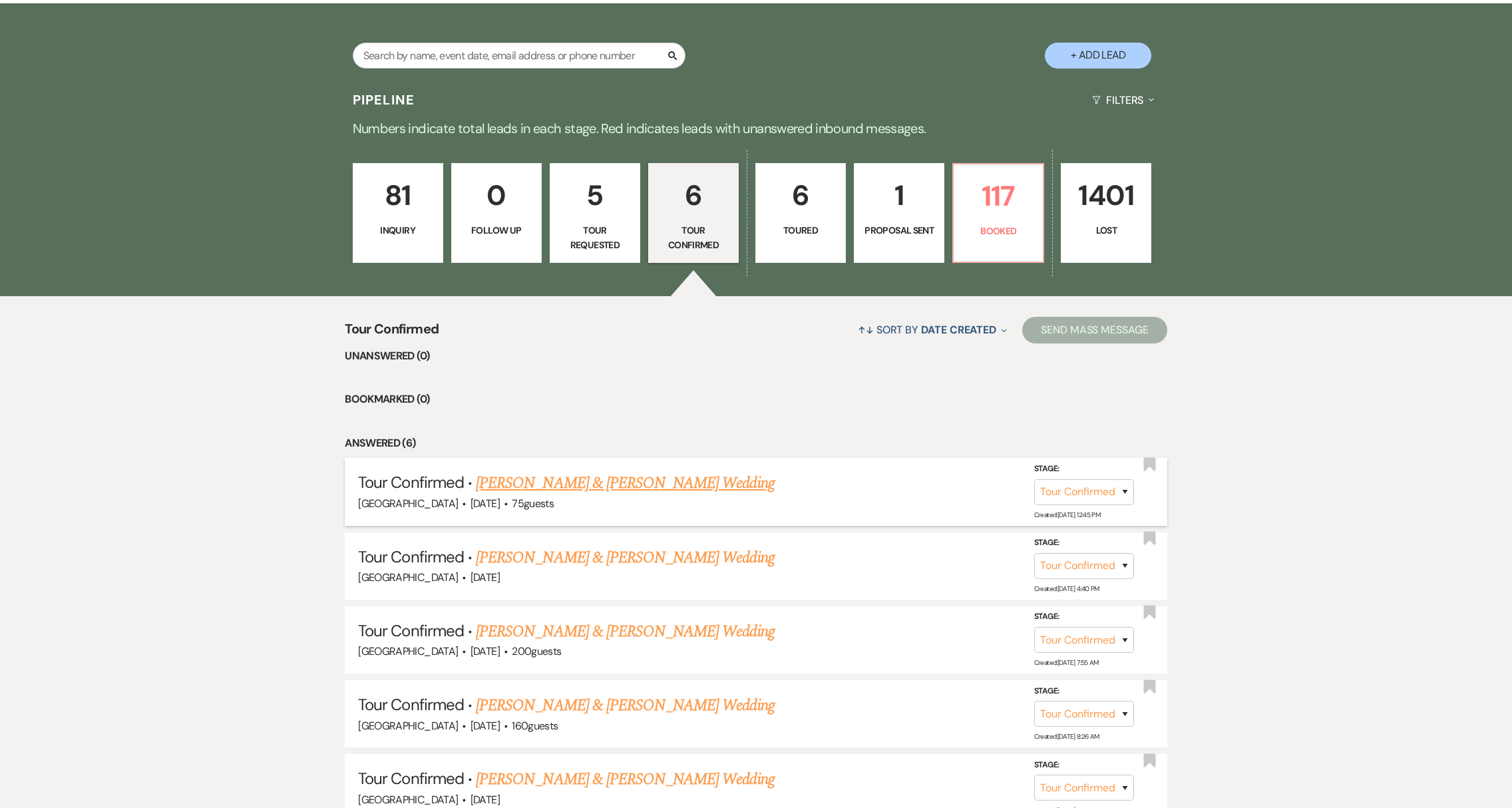
click at [633, 489] on link "Patrick Wixted & Amy Gammon's Wedding" at bounding box center [625, 483] width 298 height 24
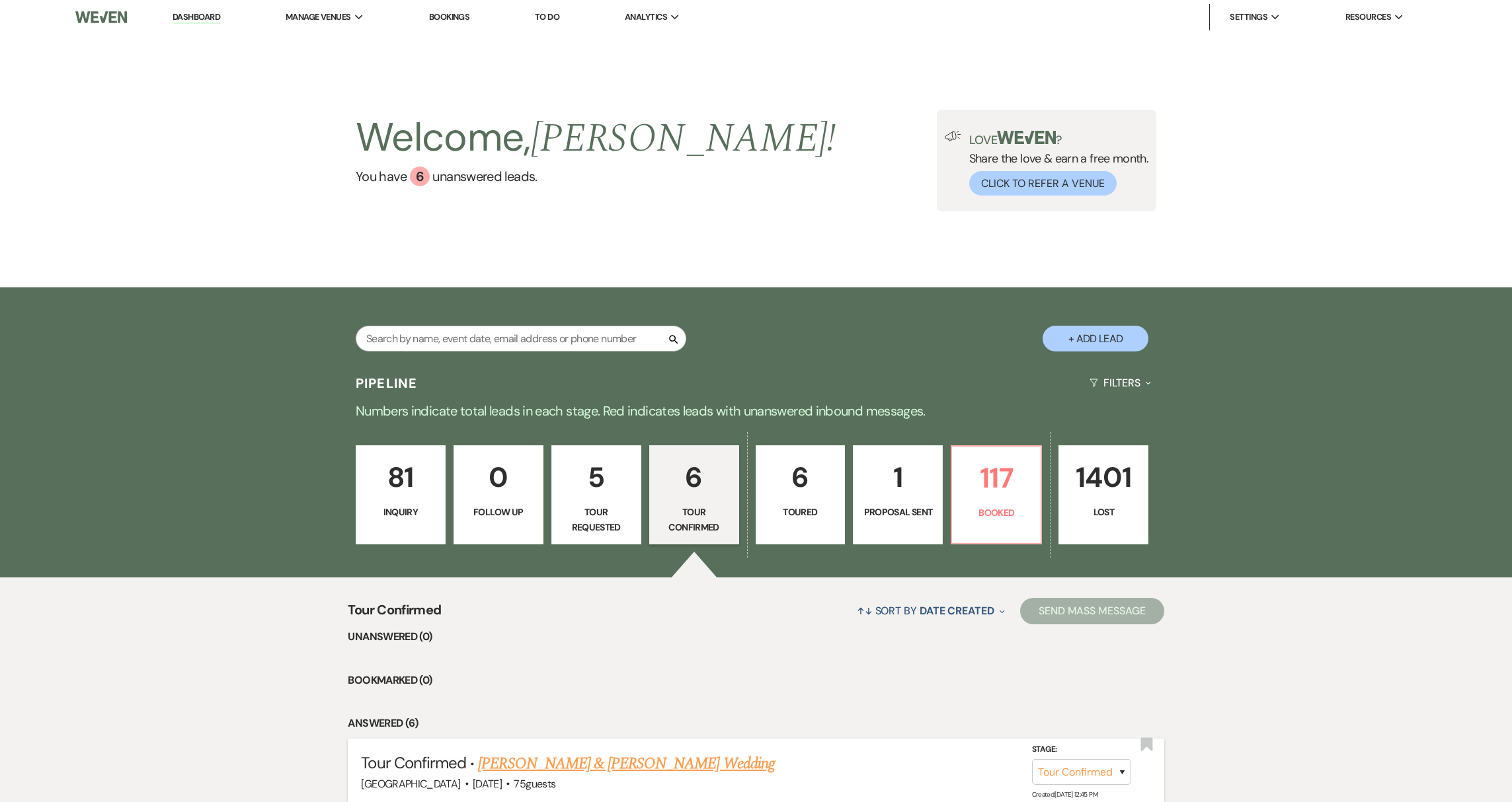
select select "4"
select select "1"
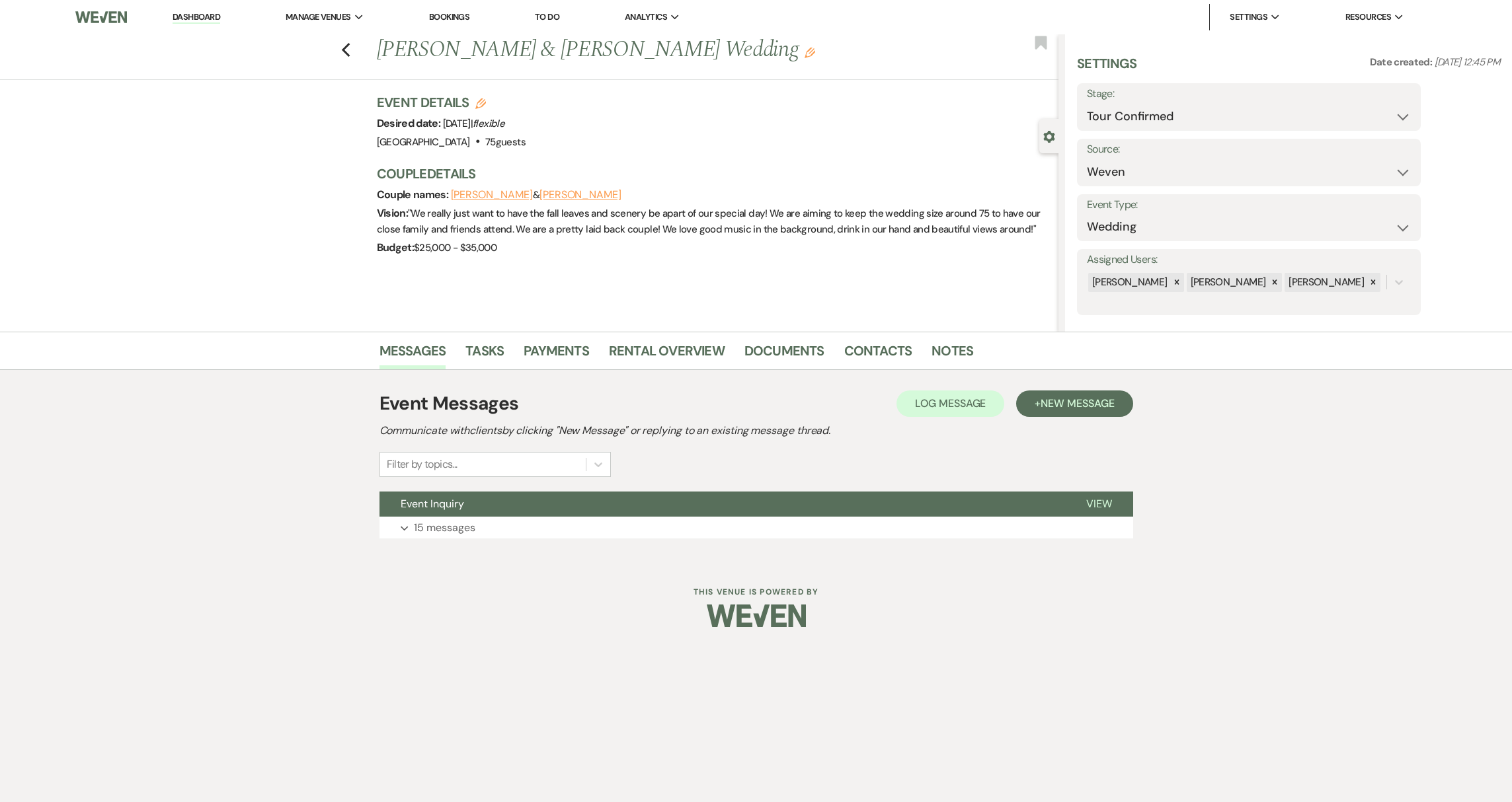
click at [1130, 101] on label "Stage:" at bounding box center [1249, 94] width 324 height 19
click at [1138, 119] on select "Inquiry Follow Up Tour Requested Tour Confirmed Toured Proposal Sent Booked Lost" at bounding box center [1249, 117] width 324 height 26
select select "6"
click at [1405, 111] on button "Save" at bounding box center [1383, 106] width 74 height 27
drag, startPoint x: 522, startPoint y: 54, endPoint x: 646, endPoint y: 59, distance: 124.1
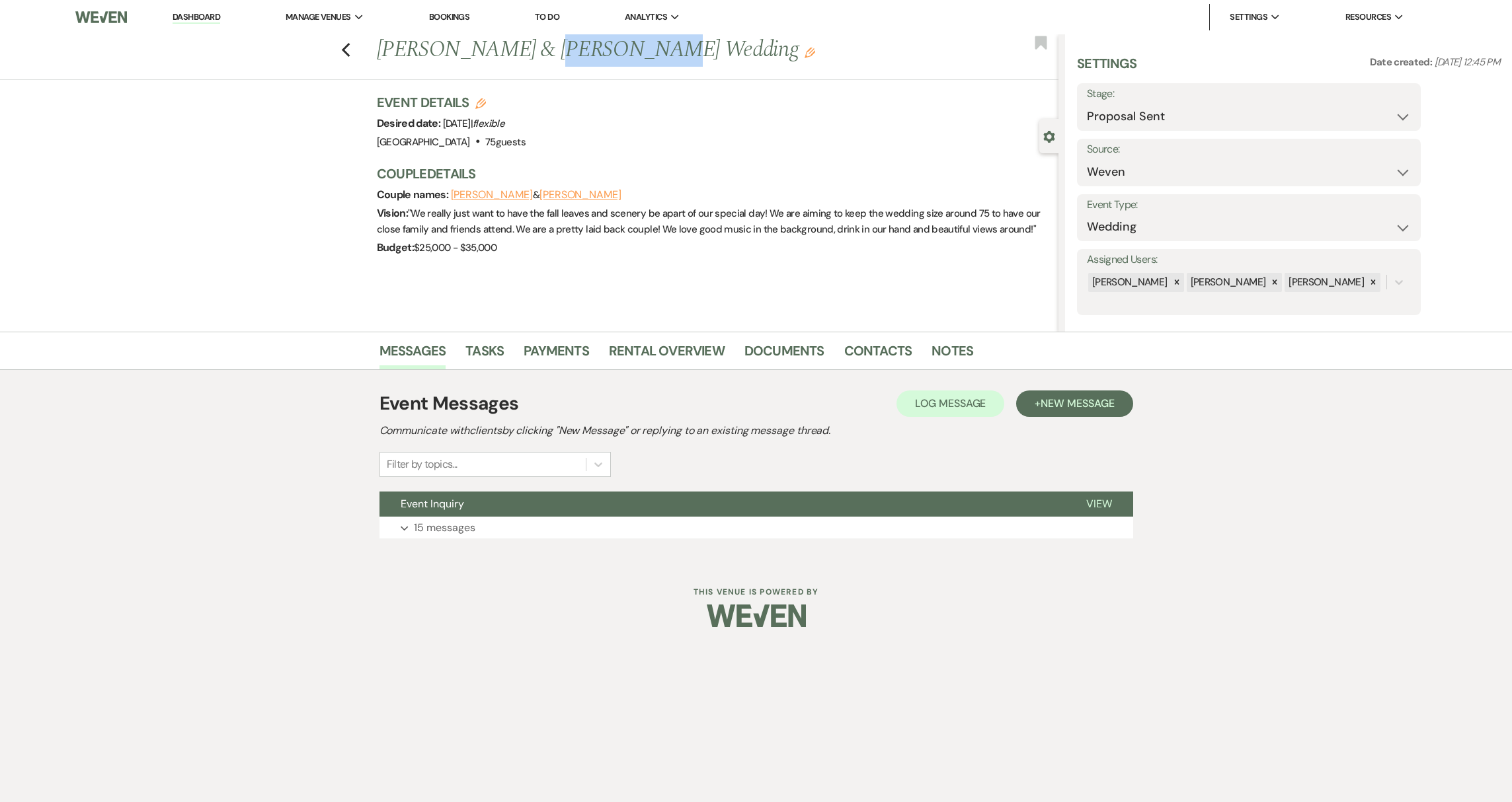
click at [646, 59] on h1 "Patrick Wixted & Amy Gammon's Wedding Edit" at bounding box center [647, 50] width 540 height 31
copy h1 "Amy Gammon"
click at [877, 356] on link "Contacts" at bounding box center [878, 355] width 68 height 29
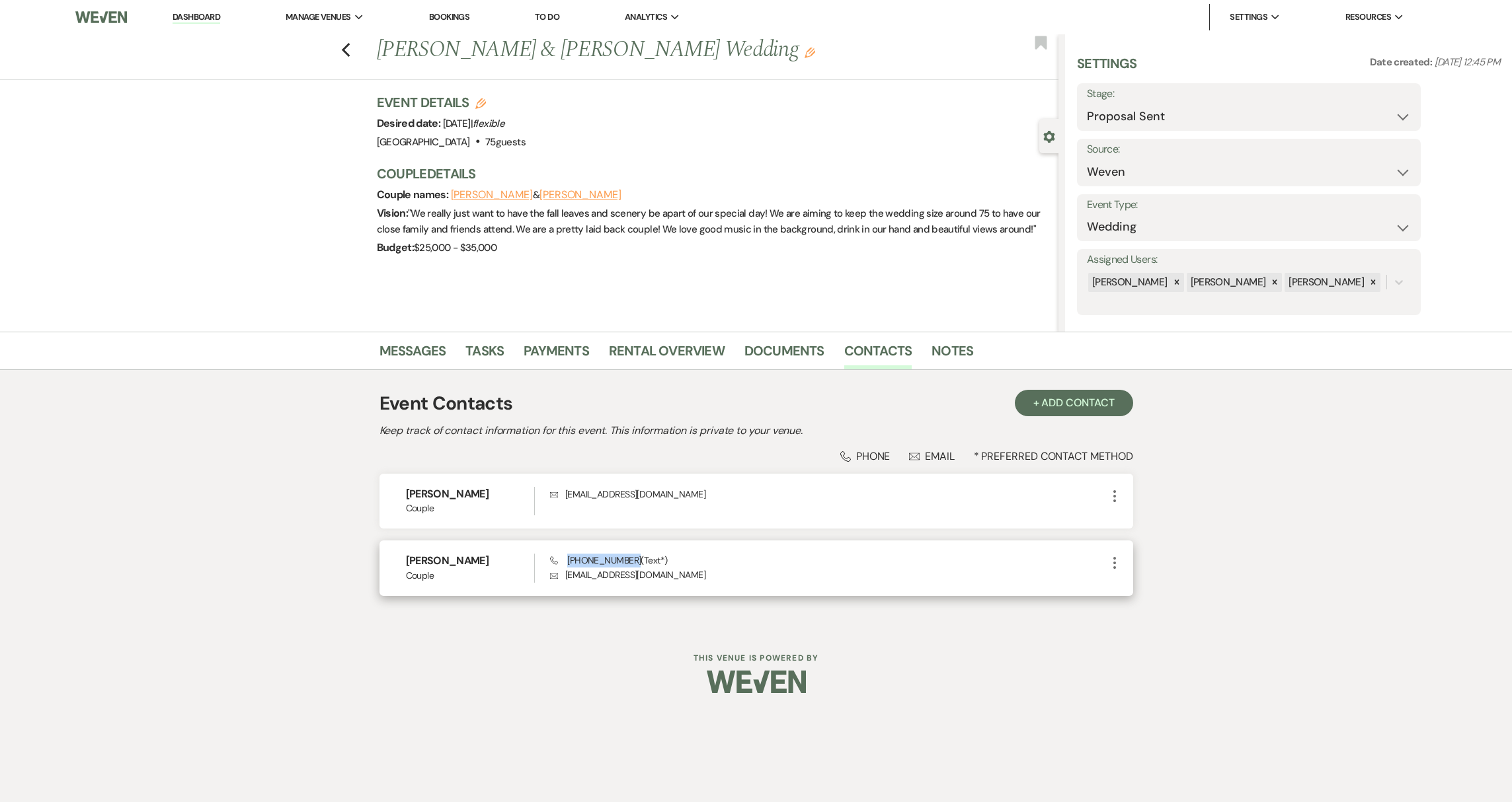
drag, startPoint x: 568, startPoint y: 560, endPoint x: 630, endPoint y: 566, distance: 62.3
click at [630, 566] on span "Phone (314) 600-4068 (Text*)" at bounding box center [608, 560] width 117 height 12
copy span "(314) 600-4068"
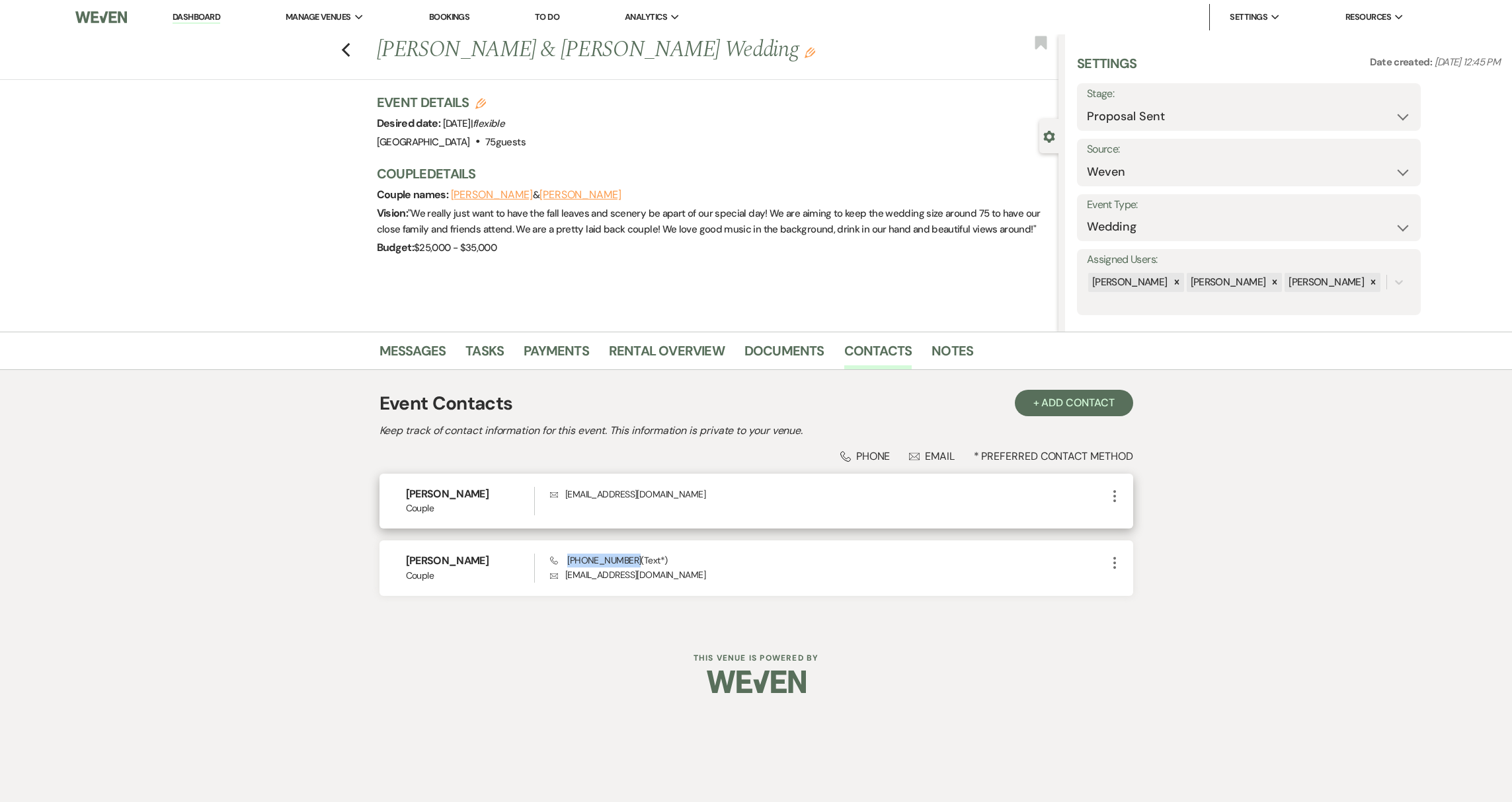
drag, startPoint x: 406, startPoint y: 493, endPoint x: 484, endPoint y: 492, distance: 78.0
click at [484, 492] on h6 "Patrick Wixted" at bounding box center [471, 494] width 129 height 14
copy h6 "Patrick Wixted"
drag, startPoint x: 565, startPoint y: 493, endPoint x: 659, endPoint y: 491, distance: 94.0
click at [659, 491] on p "Envelope patwixted16@gmail.com" at bounding box center [828, 494] width 556 height 14
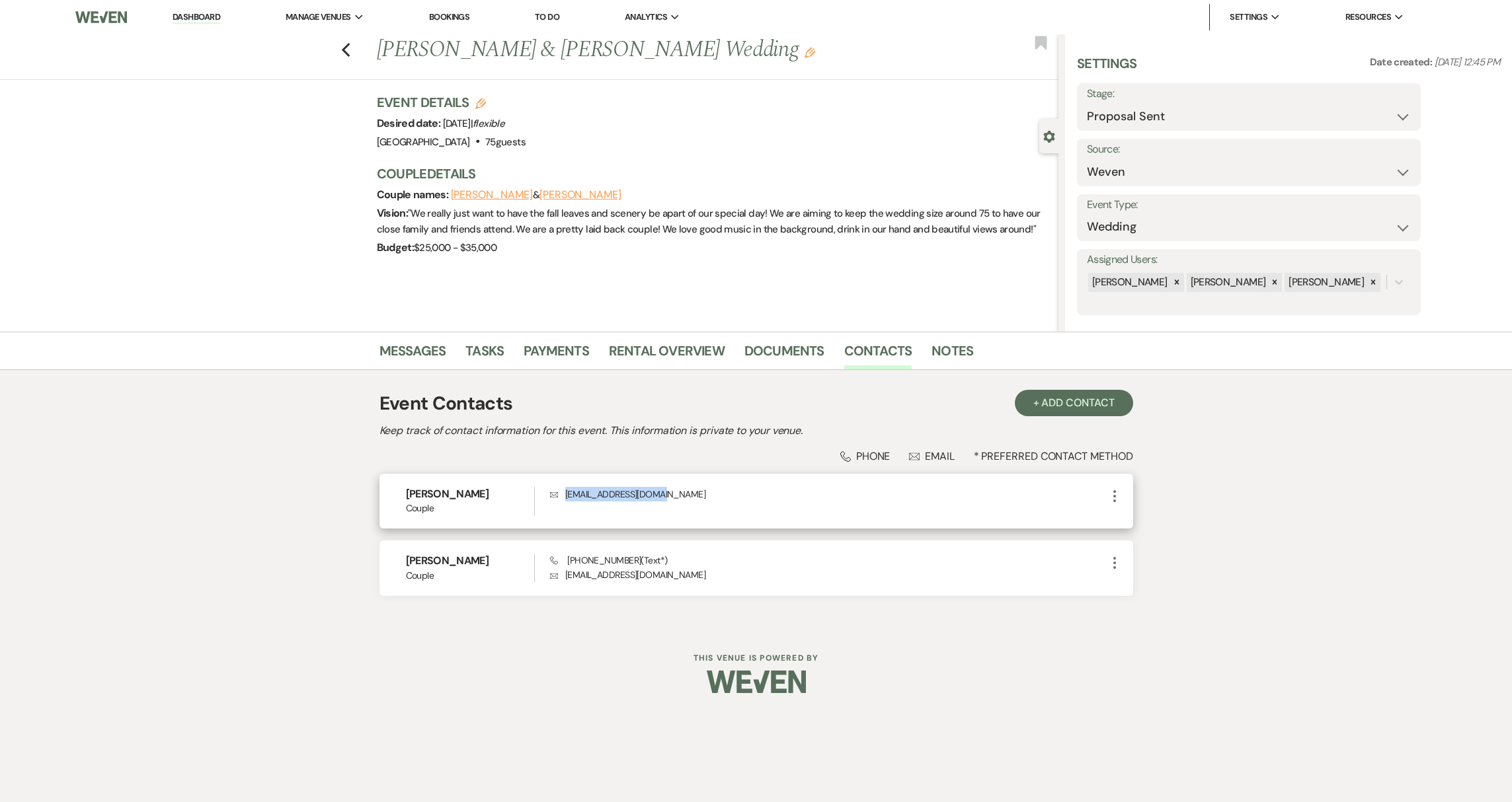
copy p "patwixted16@gmail.com"
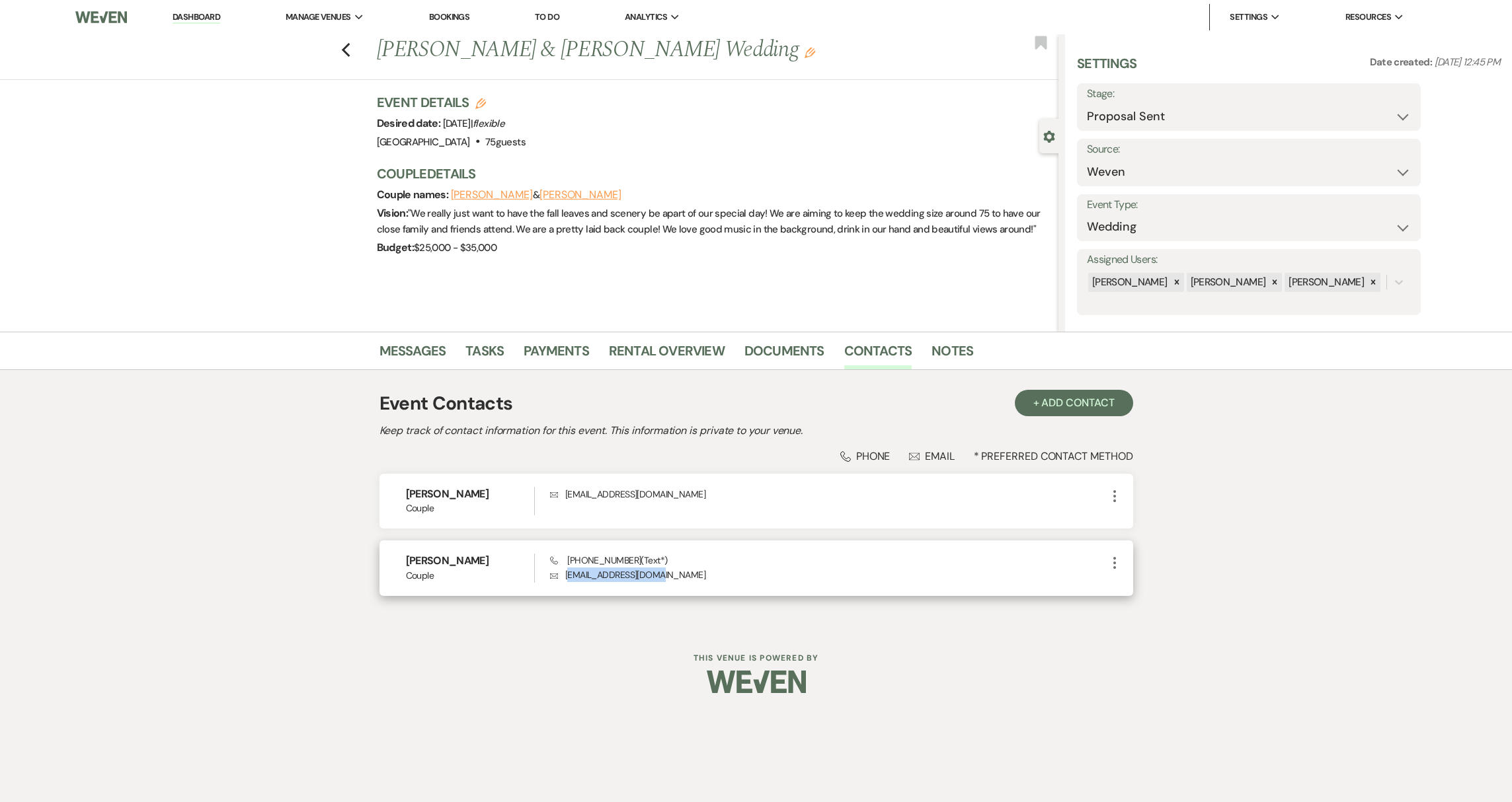
drag, startPoint x: 568, startPoint y: 575, endPoint x: 664, endPoint y: 584, distance: 96.4
click at [664, 584] on div "Amy Gammon Couple Phone (314) 600-4068 (Text*) Envelope amyngammon@gmail.com Mo…" at bounding box center [757, 568] width 754 height 55
click at [624, 588] on div "Amy Gammon Couple Phone (314) 600-4068 (Text*) Envelope amyngammon@gmail.com Mo…" at bounding box center [757, 568] width 754 height 55
drag, startPoint x: 565, startPoint y: 575, endPoint x: 677, endPoint y: 592, distance: 113.3
click at [677, 592] on div "Amy Gammon Couple Phone (314) 600-4068 (Text*) Envelope amyngammon@gmail.com Mo…" at bounding box center [757, 568] width 754 height 55
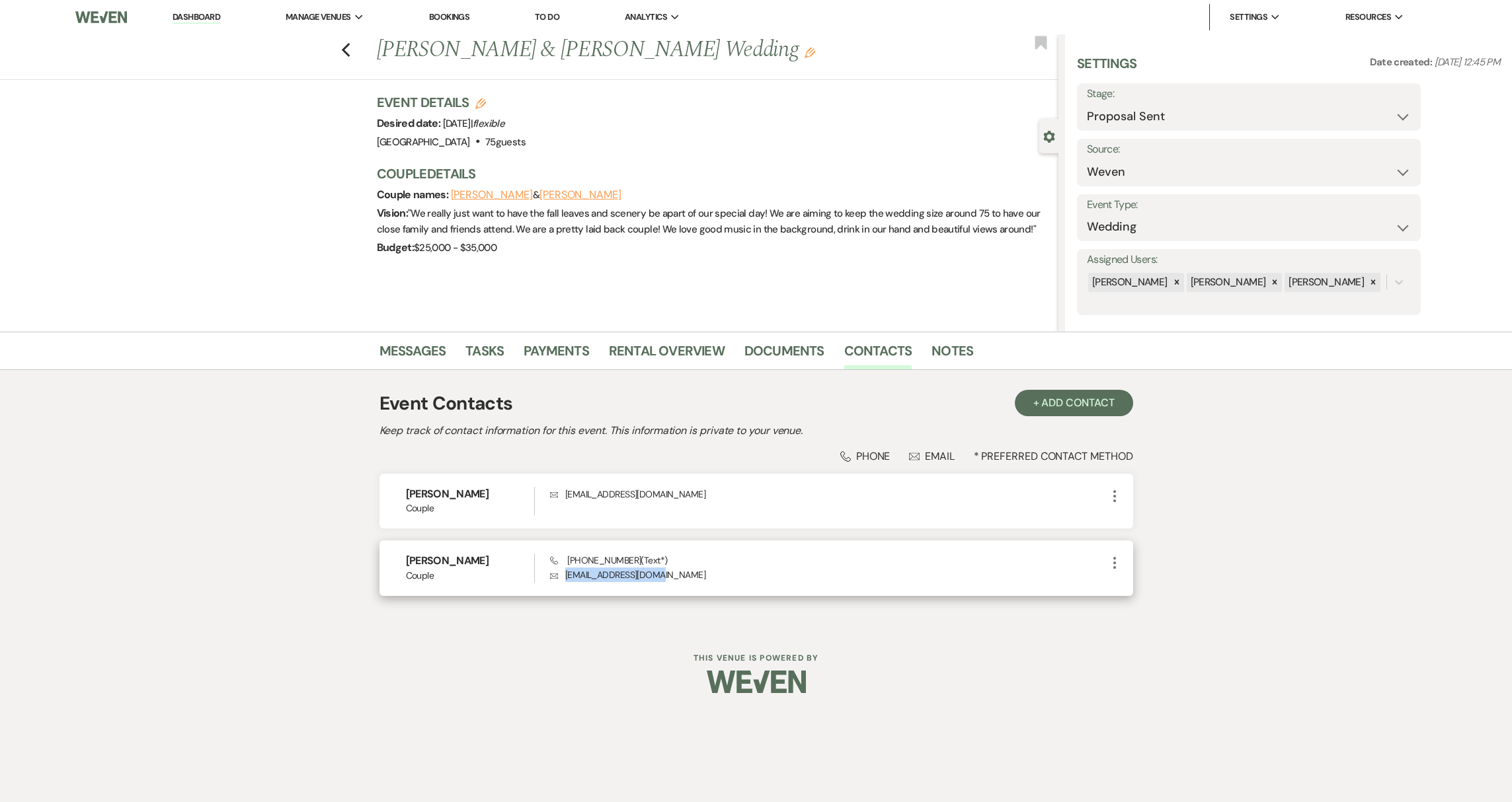
copy p "amyngammon@gmail.com"
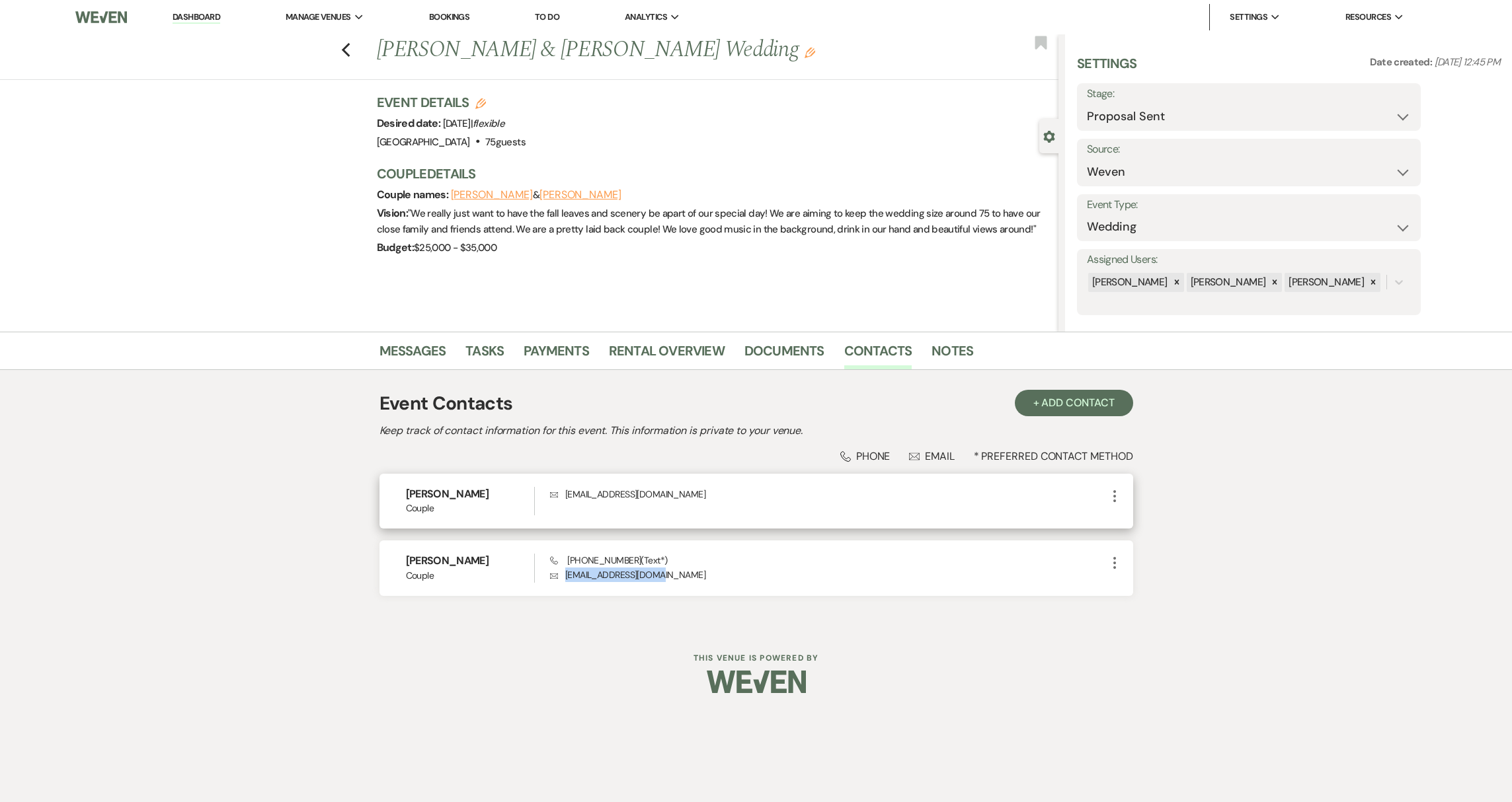
drag, startPoint x: 406, startPoint y: 496, endPoint x: 492, endPoint y: 491, distance: 86.1
click at [492, 491] on h6 "Patrick Wixted" at bounding box center [471, 494] width 129 height 14
copy h6 "Patrick Wixted"
click at [406, 343] on link "Messages" at bounding box center [413, 355] width 67 height 29
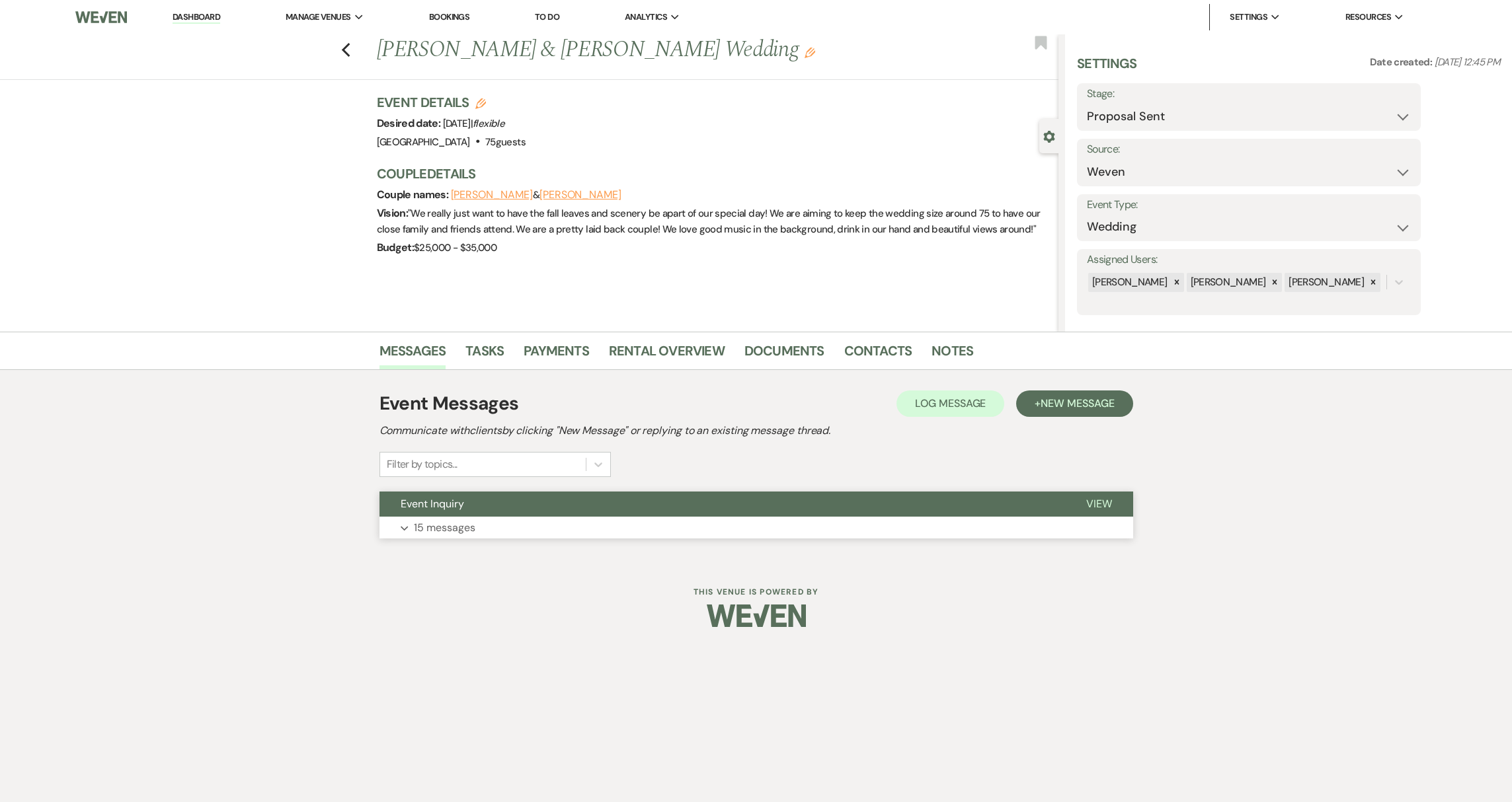
click at [425, 530] on p "15 messages" at bounding box center [445, 528] width 61 height 17
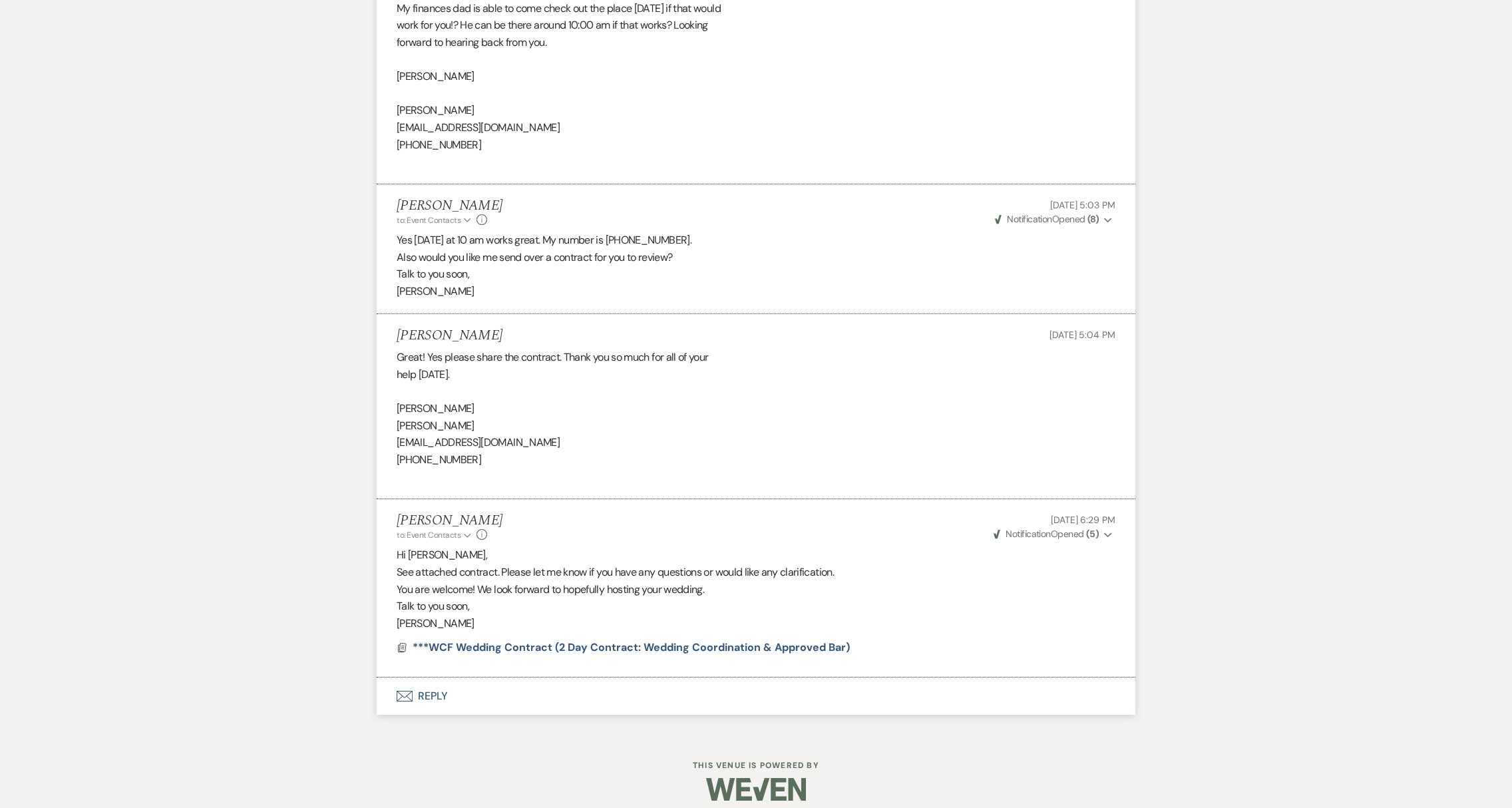
scroll to position [2843, 0]
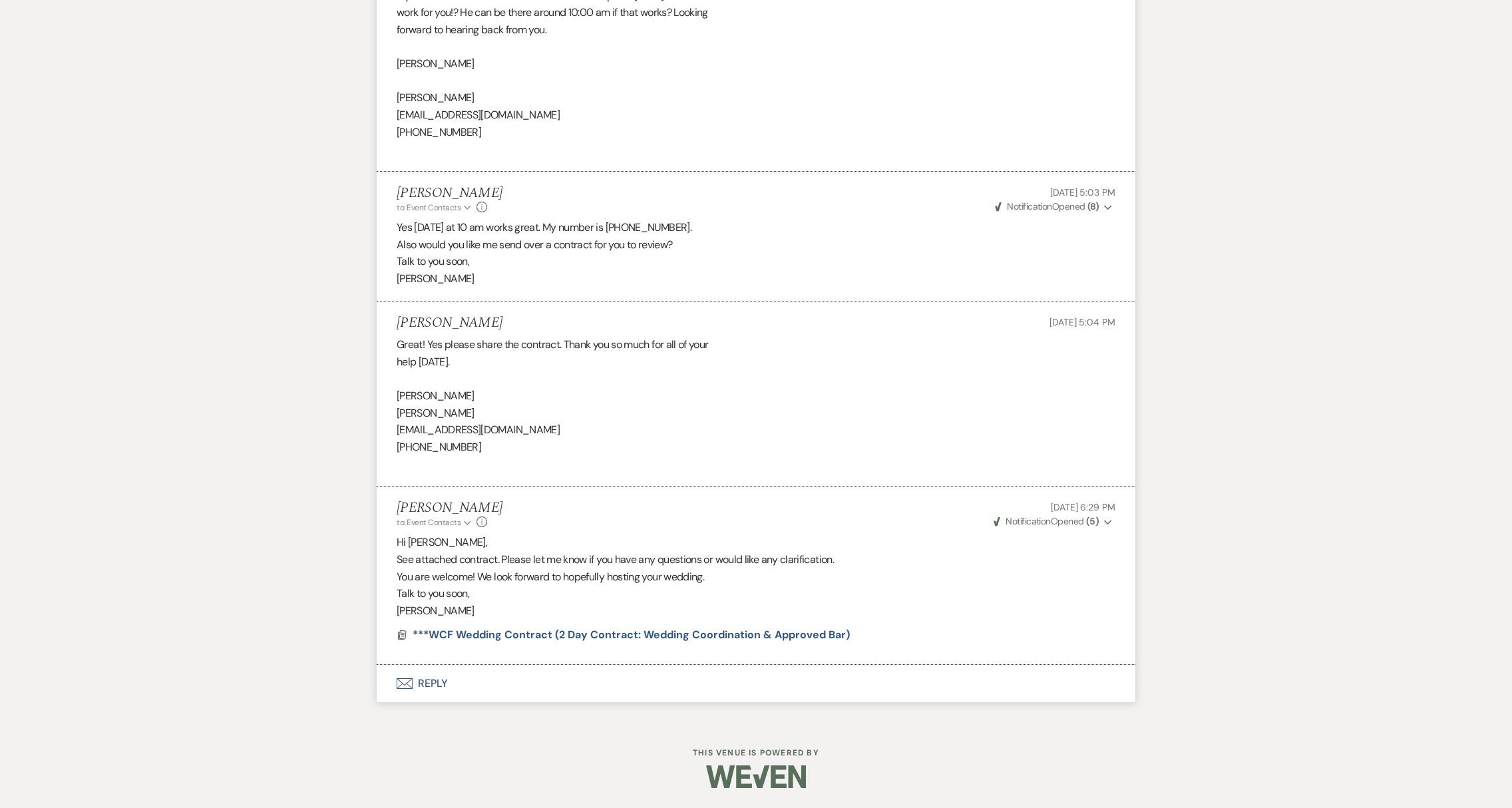
click at [436, 688] on button "Envelope Reply" at bounding box center [756, 684] width 759 height 37
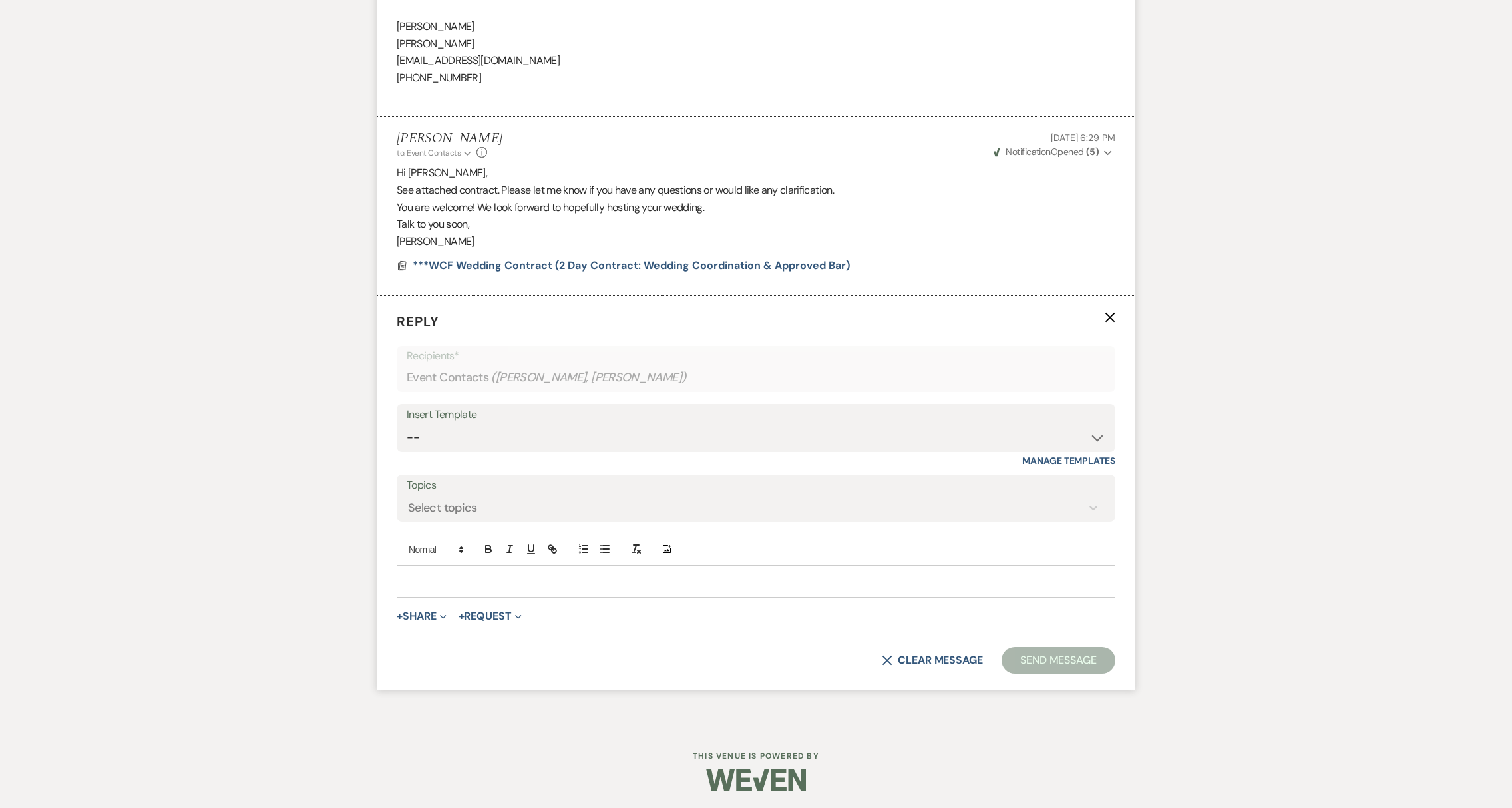
scroll to position [3216, 0]
click at [421, 583] on p at bounding box center [756, 578] width 698 height 14
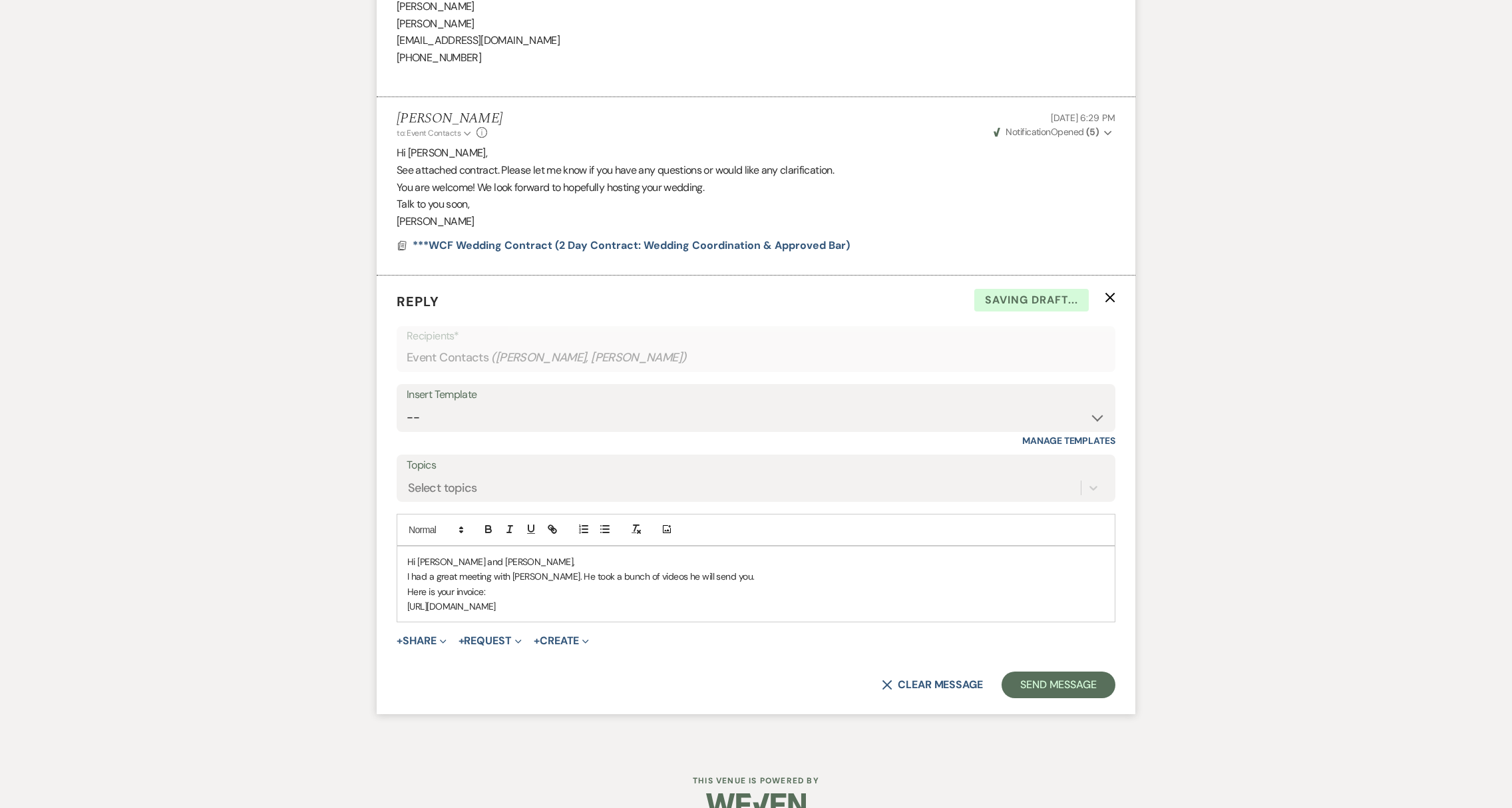
drag, startPoint x: 408, startPoint y: 625, endPoint x: 1058, endPoint y: 644, distance: 650.3
click at [1058, 614] on p "https://connect.intuit.com/portal/app/CommerceNetwork/view/scs-v1-f189b9a854984…" at bounding box center [756, 606] width 698 height 14
click at [554, 535] on icon "button" at bounding box center [552, 529] width 12 height 12
click at [802, 653] on link at bounding box center [797, 647] width 29 height 10
click at [1056, 614] on p "https://connect.intuit.com/portal/app/CommerceNetwork/view/scs-v1-f189b9a854984…" at bounding box center [756, 606] width 698 height 14
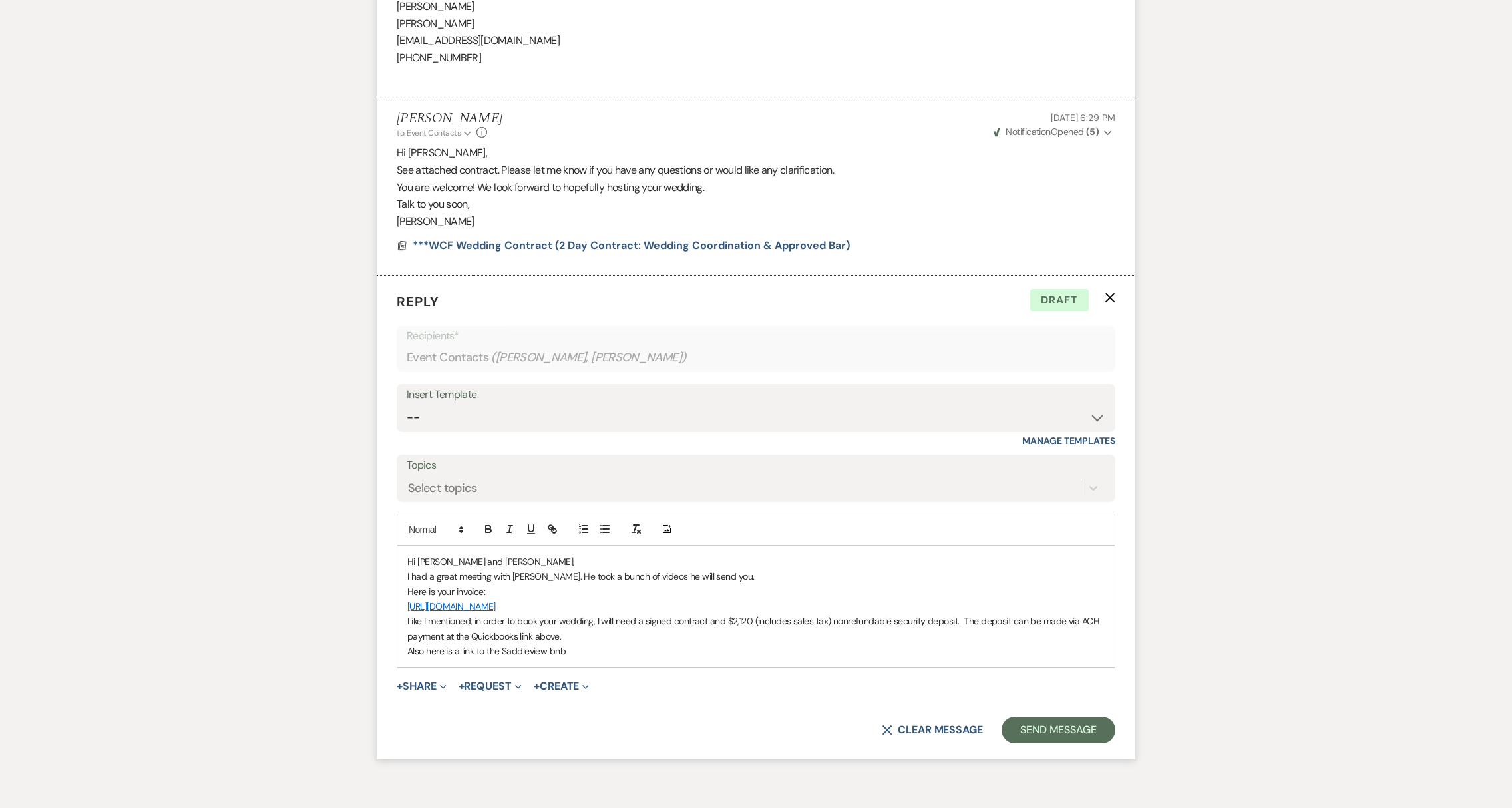
drag, startPoint x: 502, startPoint y: 681, endPoint x: 568, endPoint y: 685, distance: 66.1
click at [568, 659] on p "Also here is a link to the Saddleview bnb" at bounding box center [756, 651] width 698 height 14
click at [556, 534] on icon "button" at bounding box center [554, 531] width 5 height 5
paste input "https://saddleviewbnb.com/"
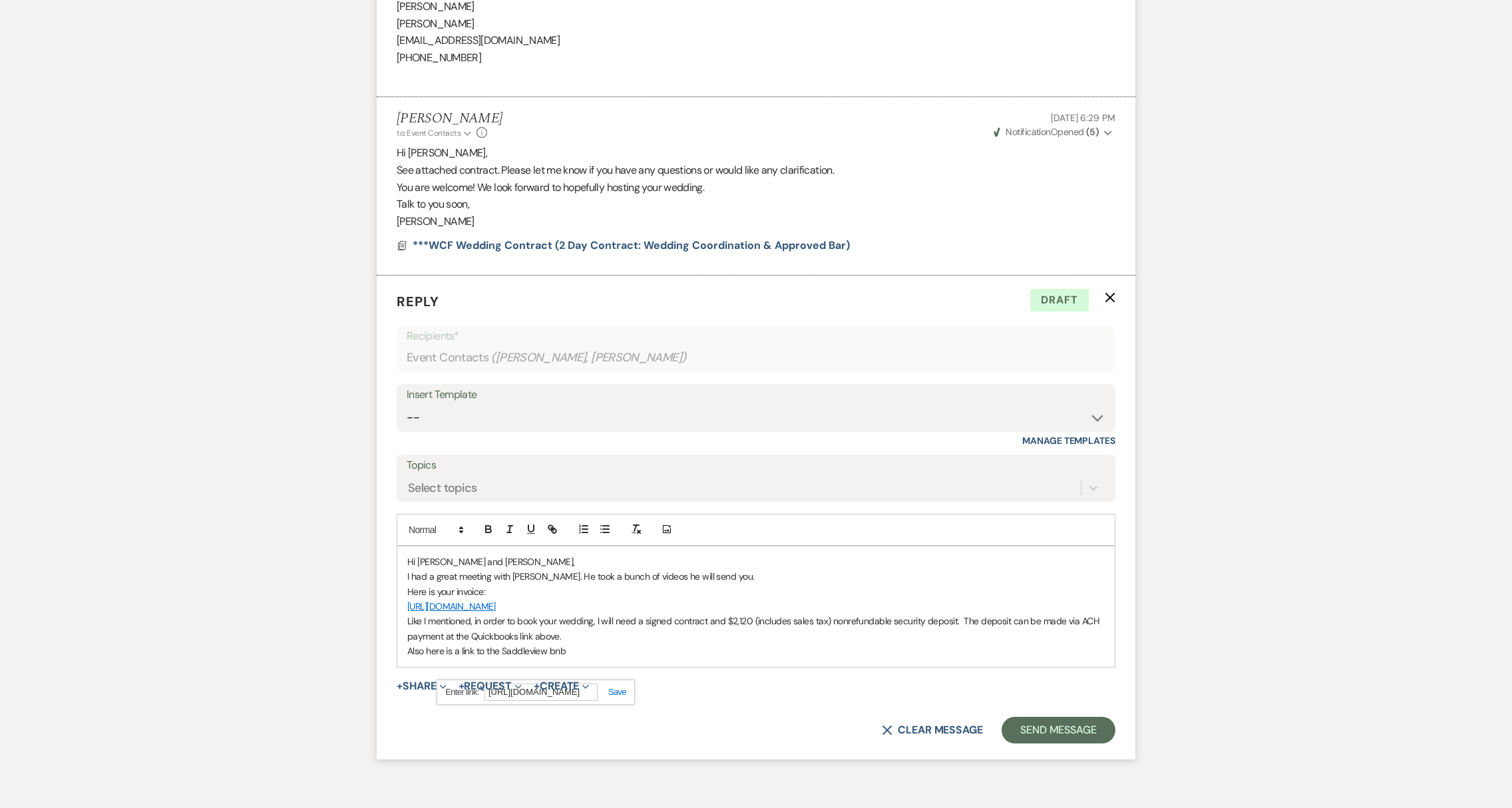
type input "https://saddleviewbnb.com/"
click at [621, 697] on link at bounding box center [612, 692] width 29 height 10
click at [640, 659] on p "Also here is a link to the Saddleview bnb" at bounding box center [756, 651] width 698 height 14
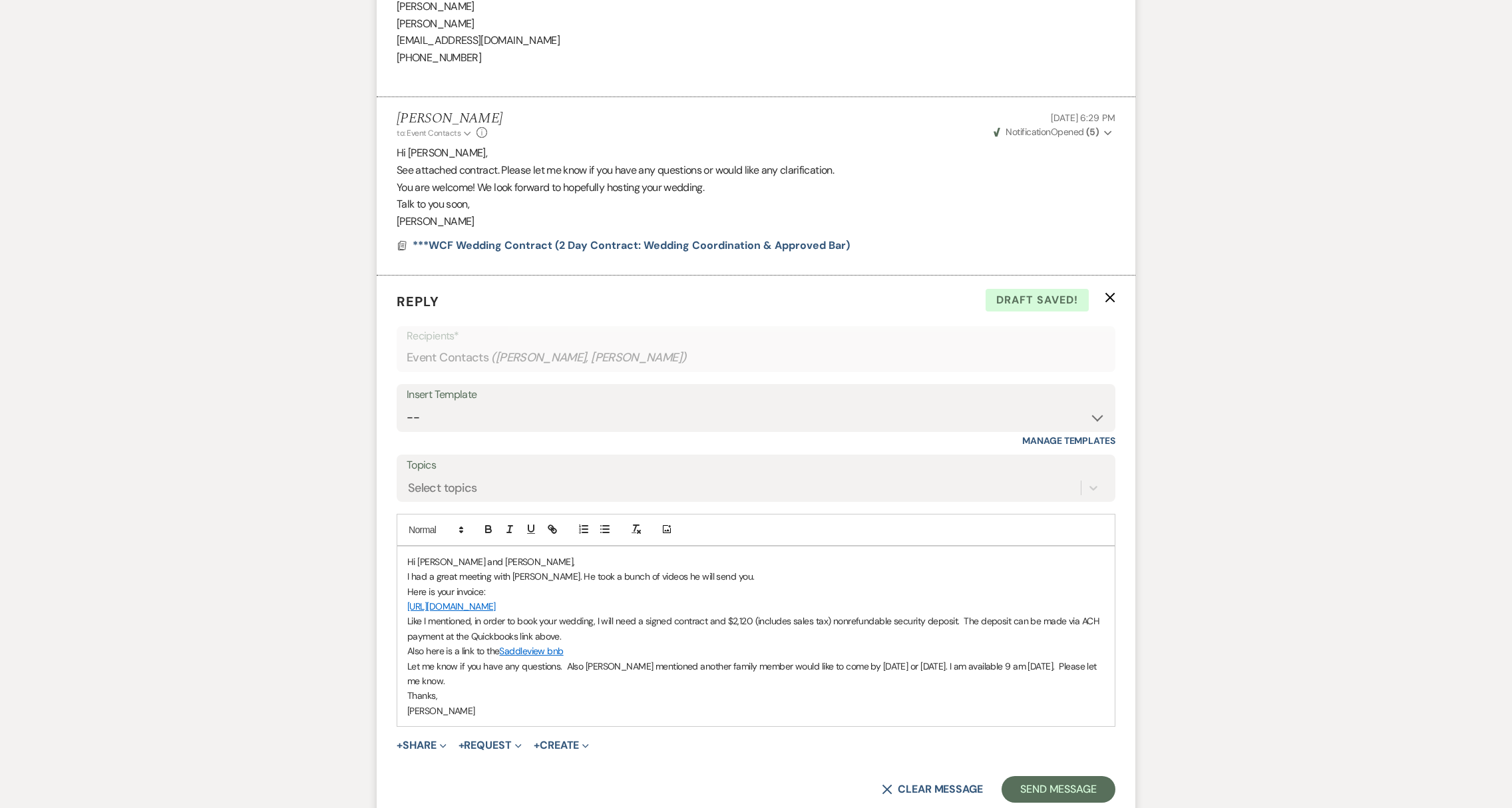
click at [529, 584] on p "I had a great meeting with Joe. He took a bunch of videos he will send you." at bounding box center [756, 576] width 698 height 14
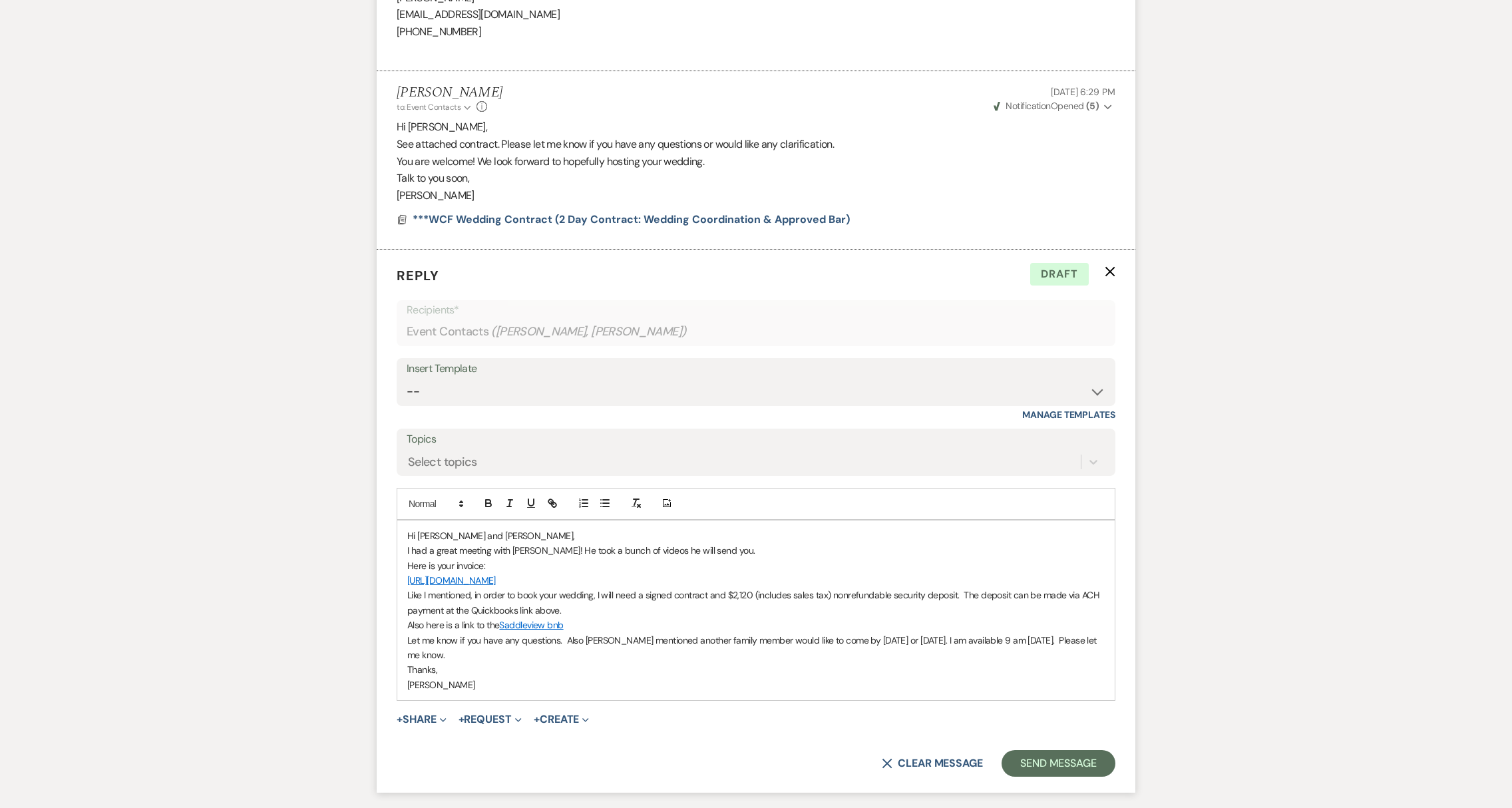
scroll to position [3380, 0]
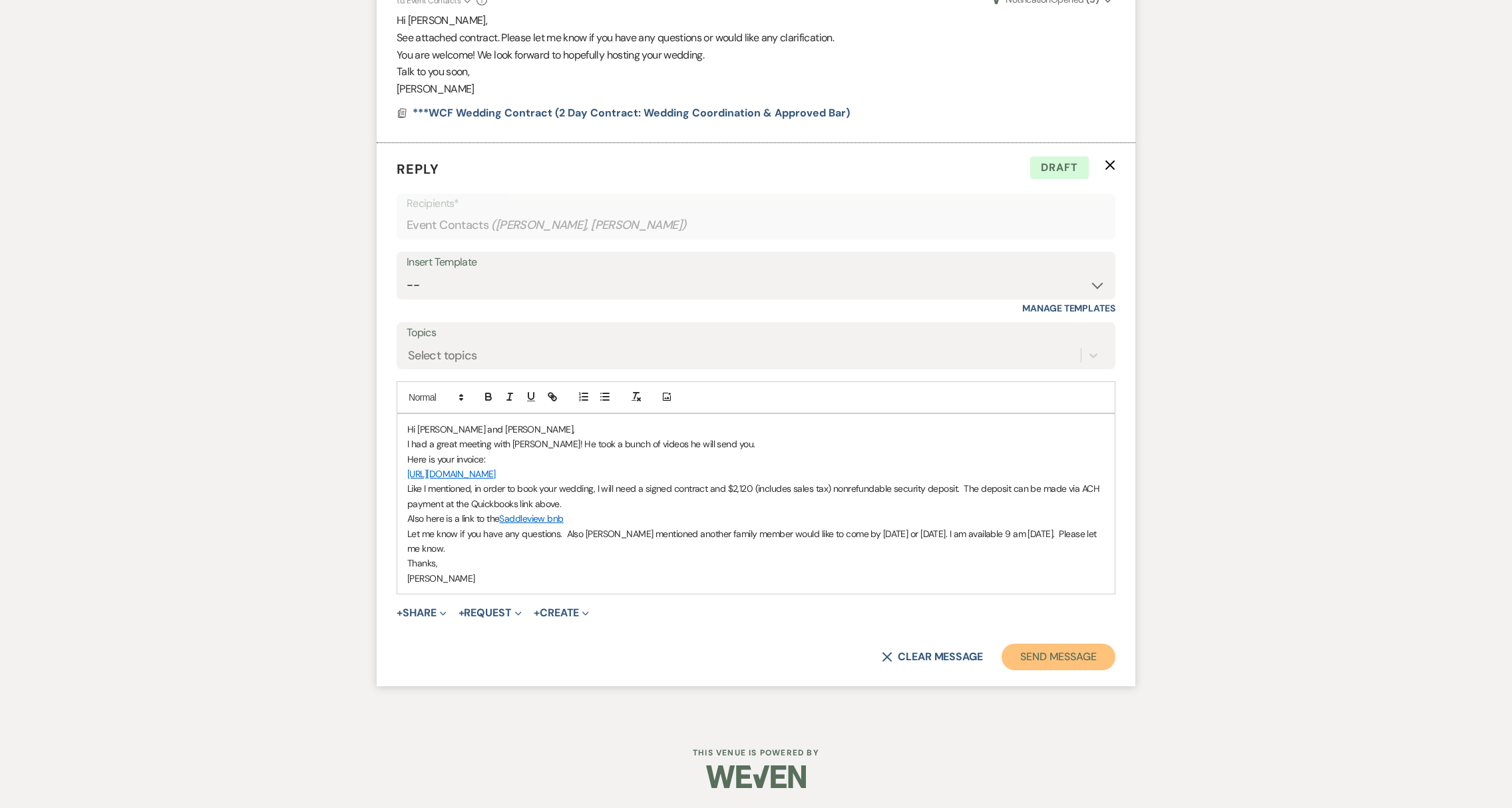
click at [1089, 664] on button "Send Message" at bounding box center [1058, 657] width 114 height 27
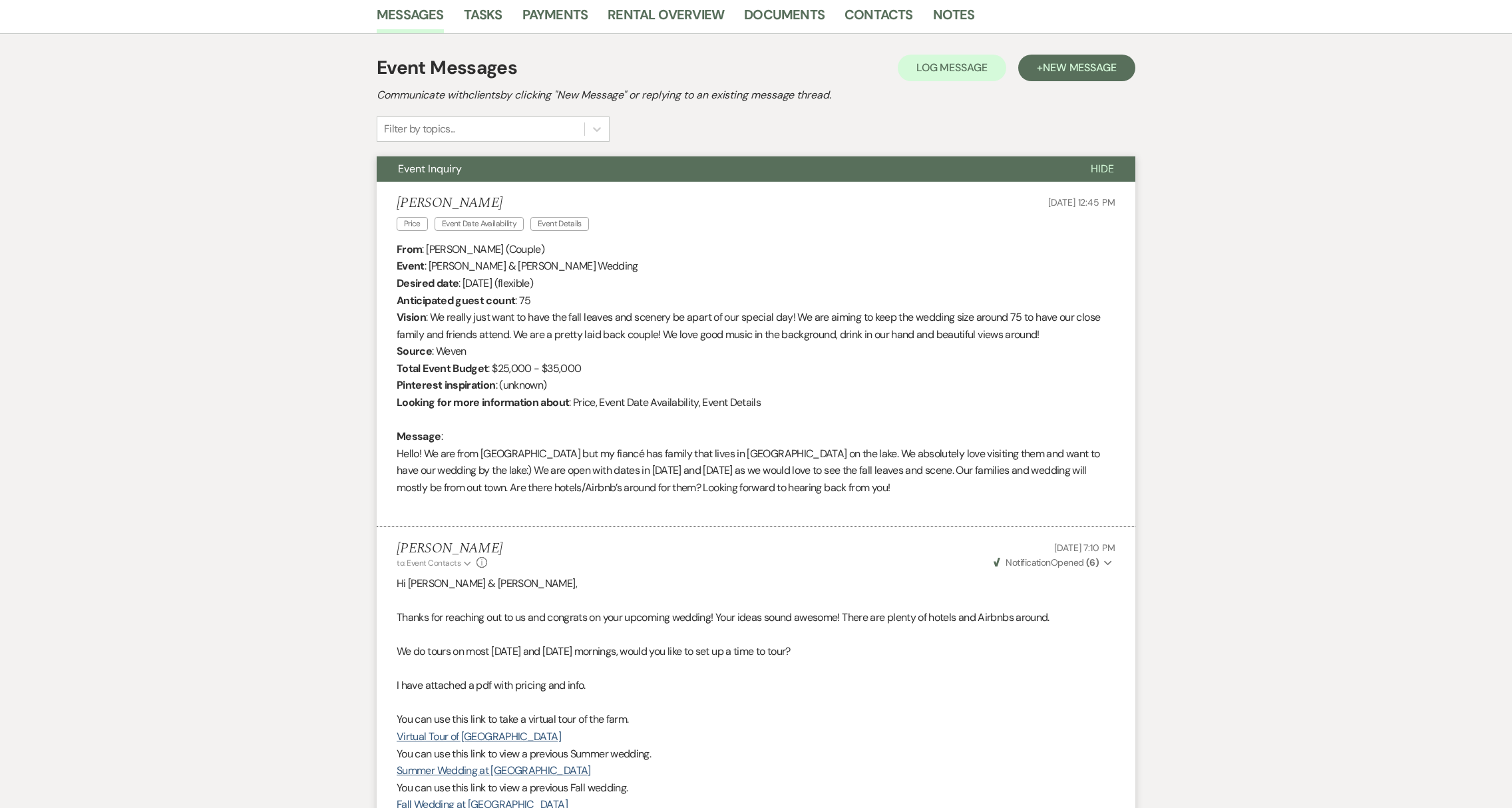
scroll to position [0, 0]
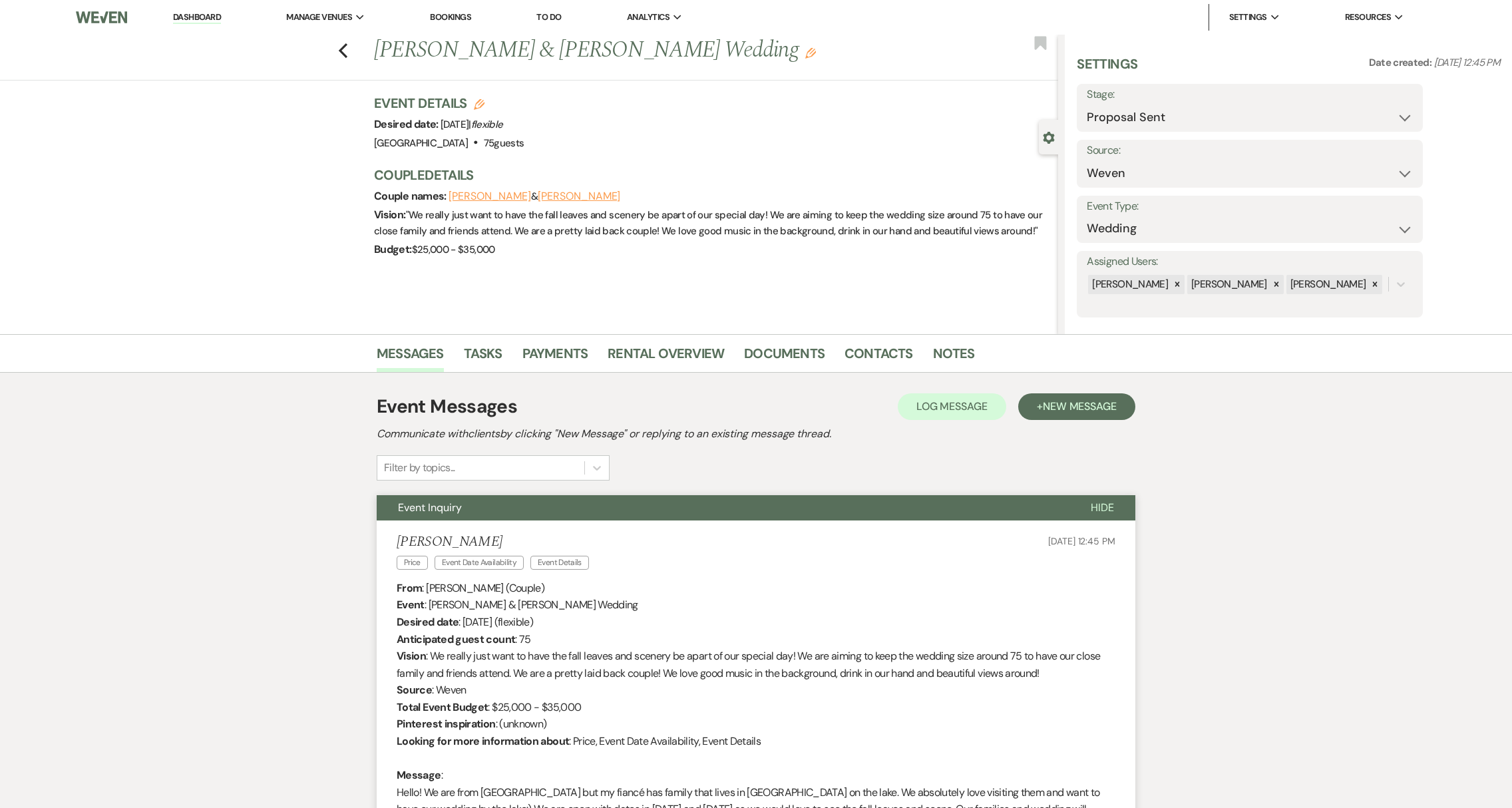
click at [212, 20] on link "Dashboard" at bounding box center [197, 17] width 48 height 12
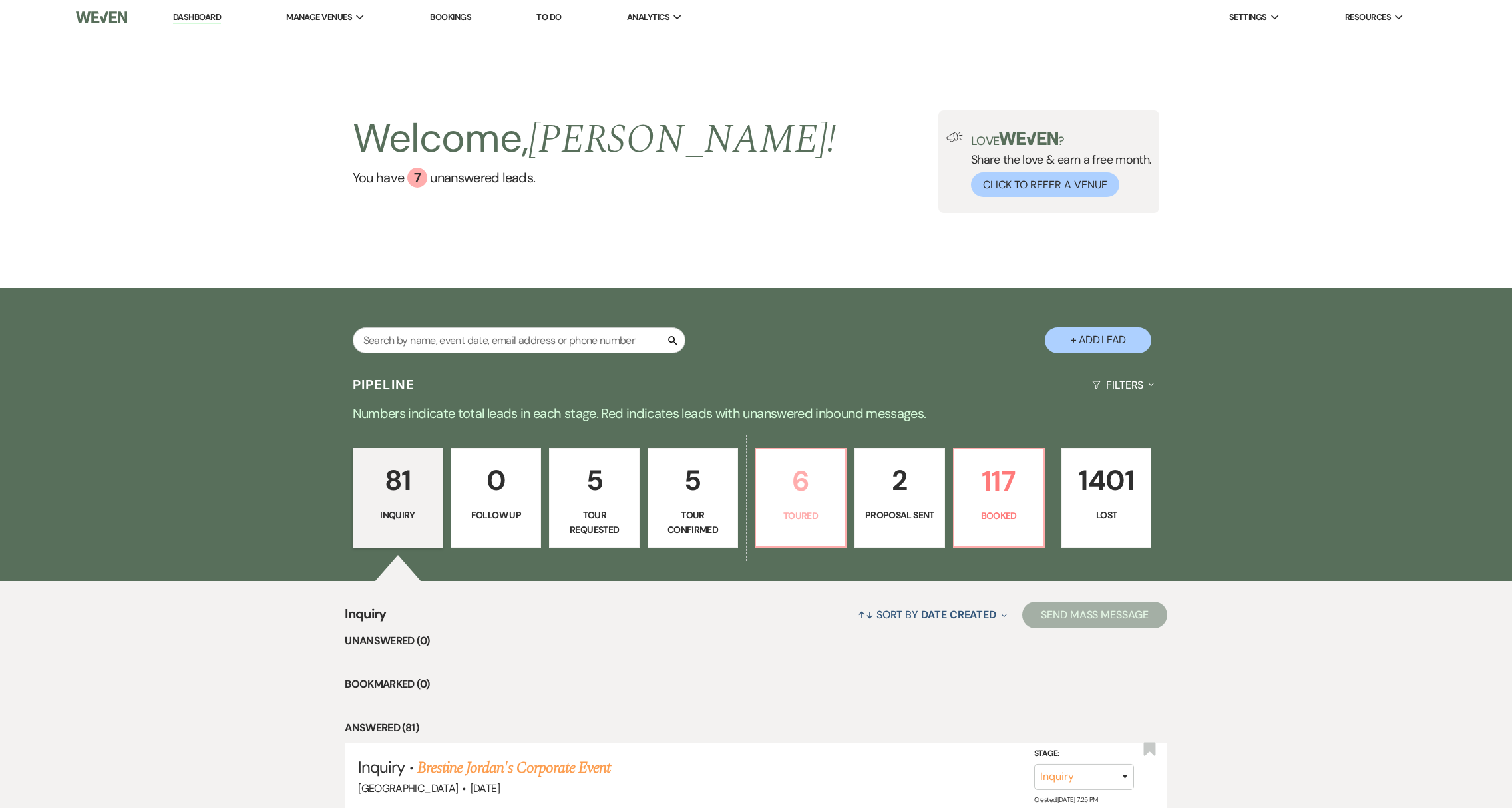
click at [778, 530] on link "6 Toured" at bounding box center [801, 498] width 92 height 100
select select "5"
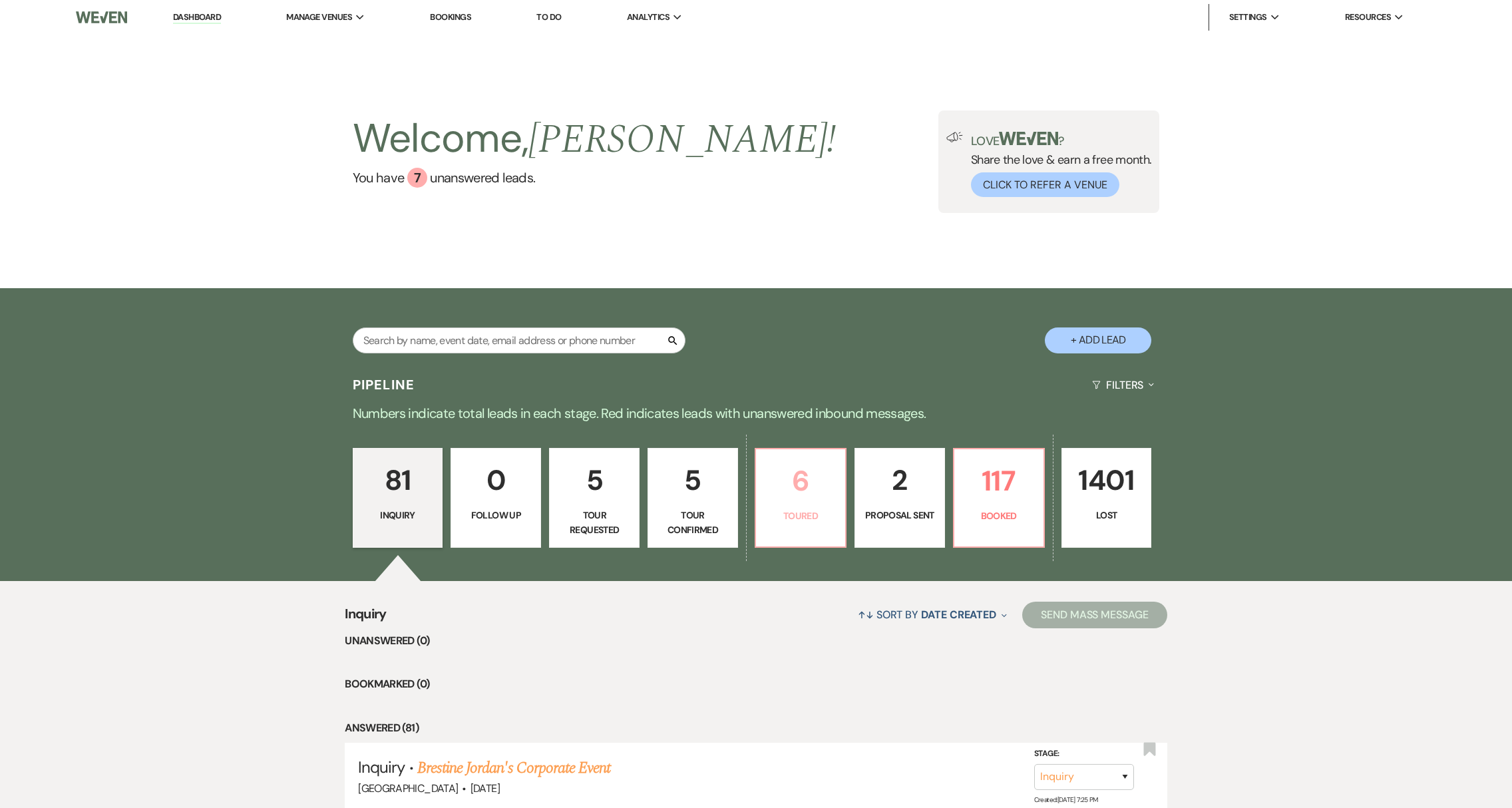
select select "5"
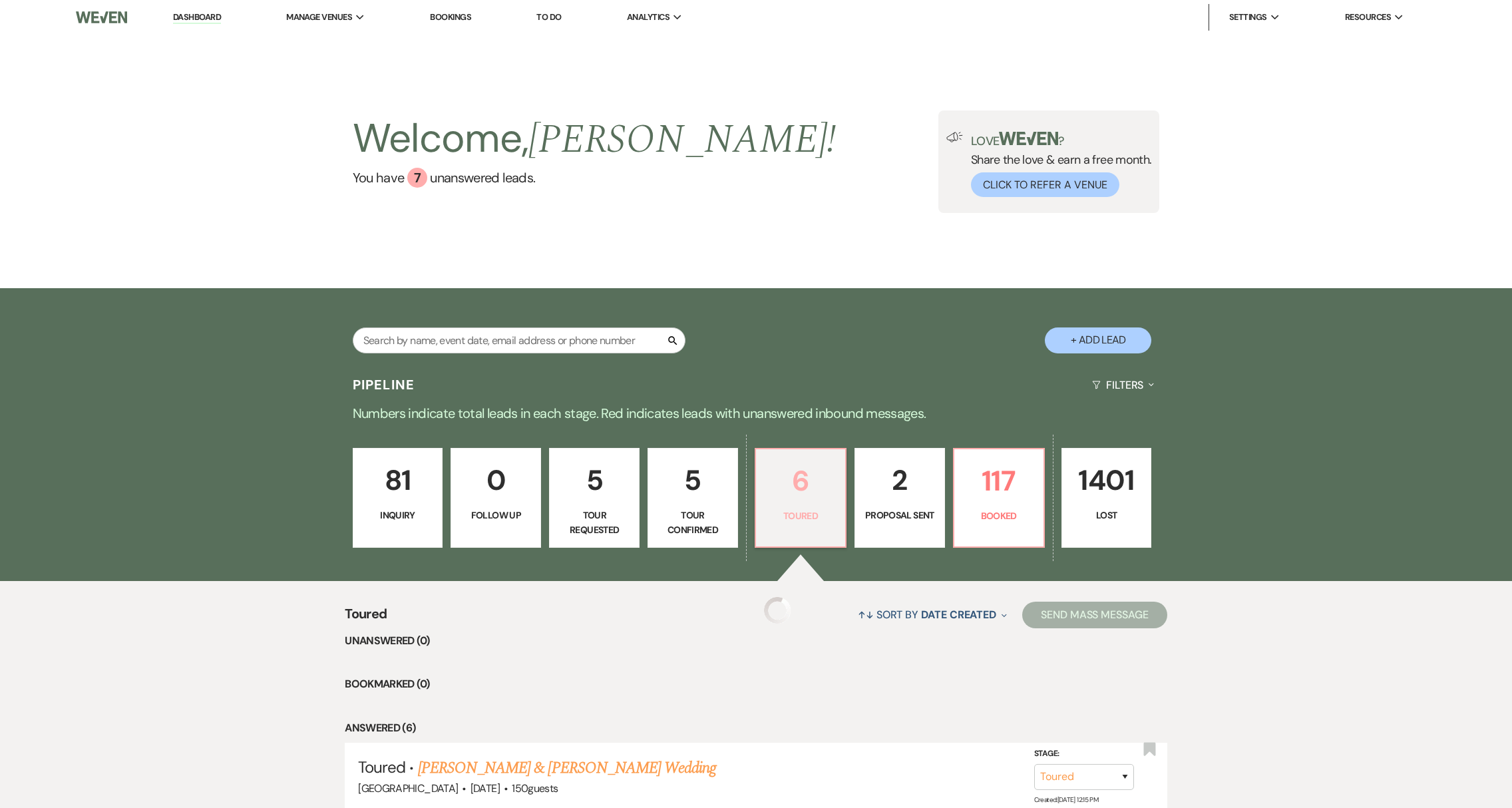
select select "5"
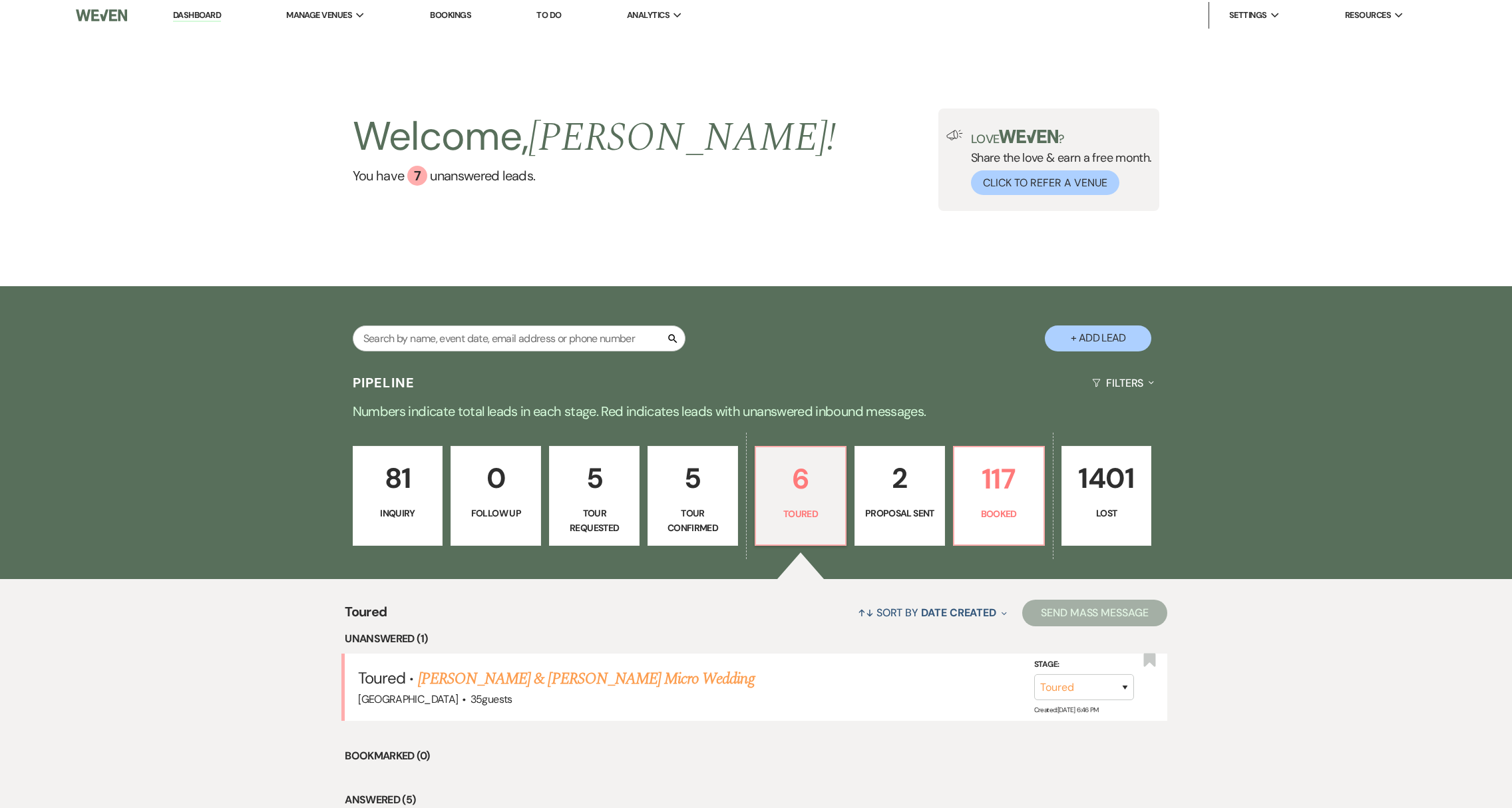
scroll to position [3, 0]
click at [608, 681] on link "Joseph Zita Jr. & Lisa Perosi's Micro Wedding" at bounding box center [586, 678] width 337 height 24
select select "5"
select select "16"
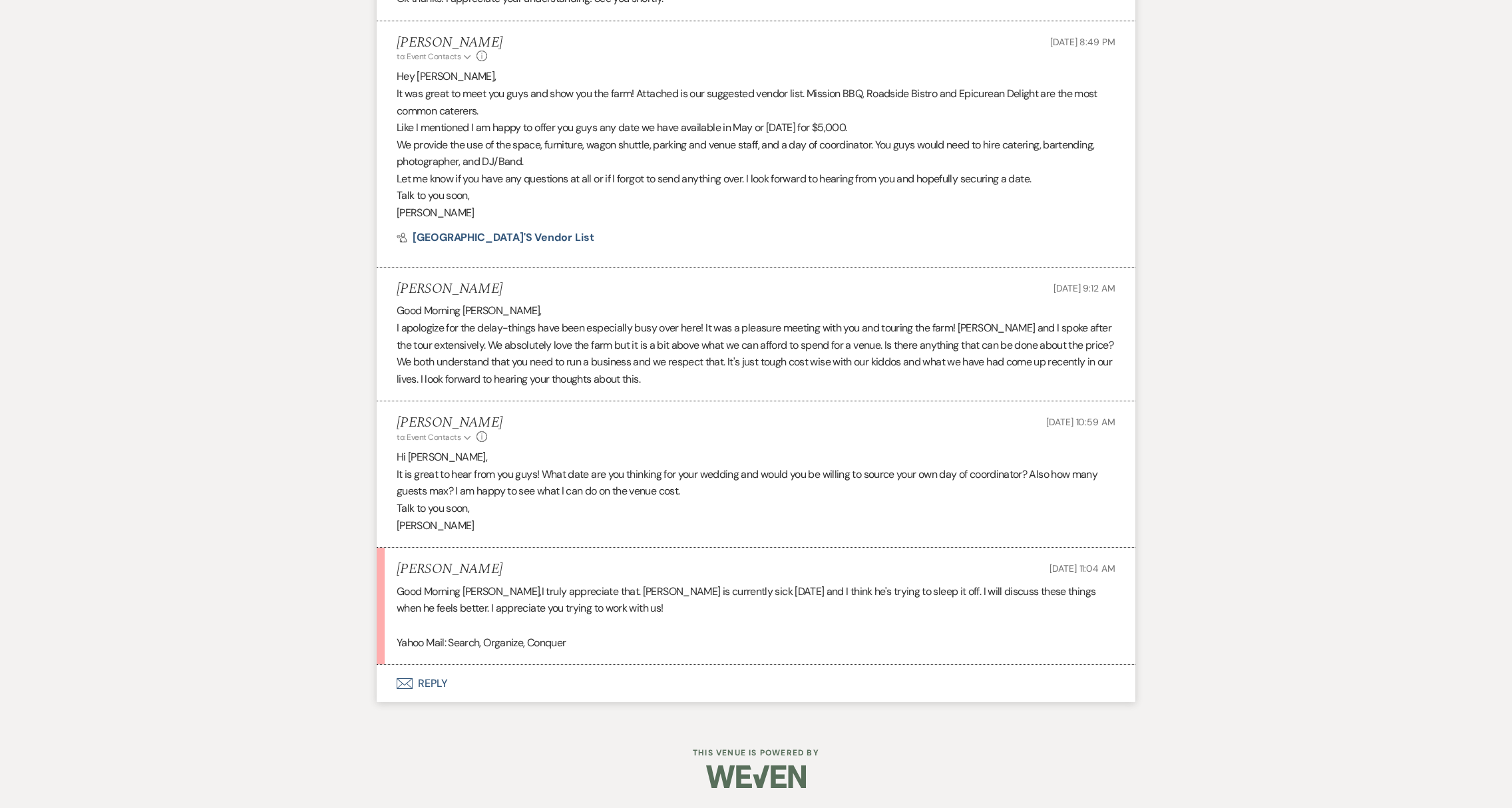
scroll to position [2579, 0]
click at [439, 695] on button "Envelope Reply" at bounding box center [756, 685] width 759 height 37
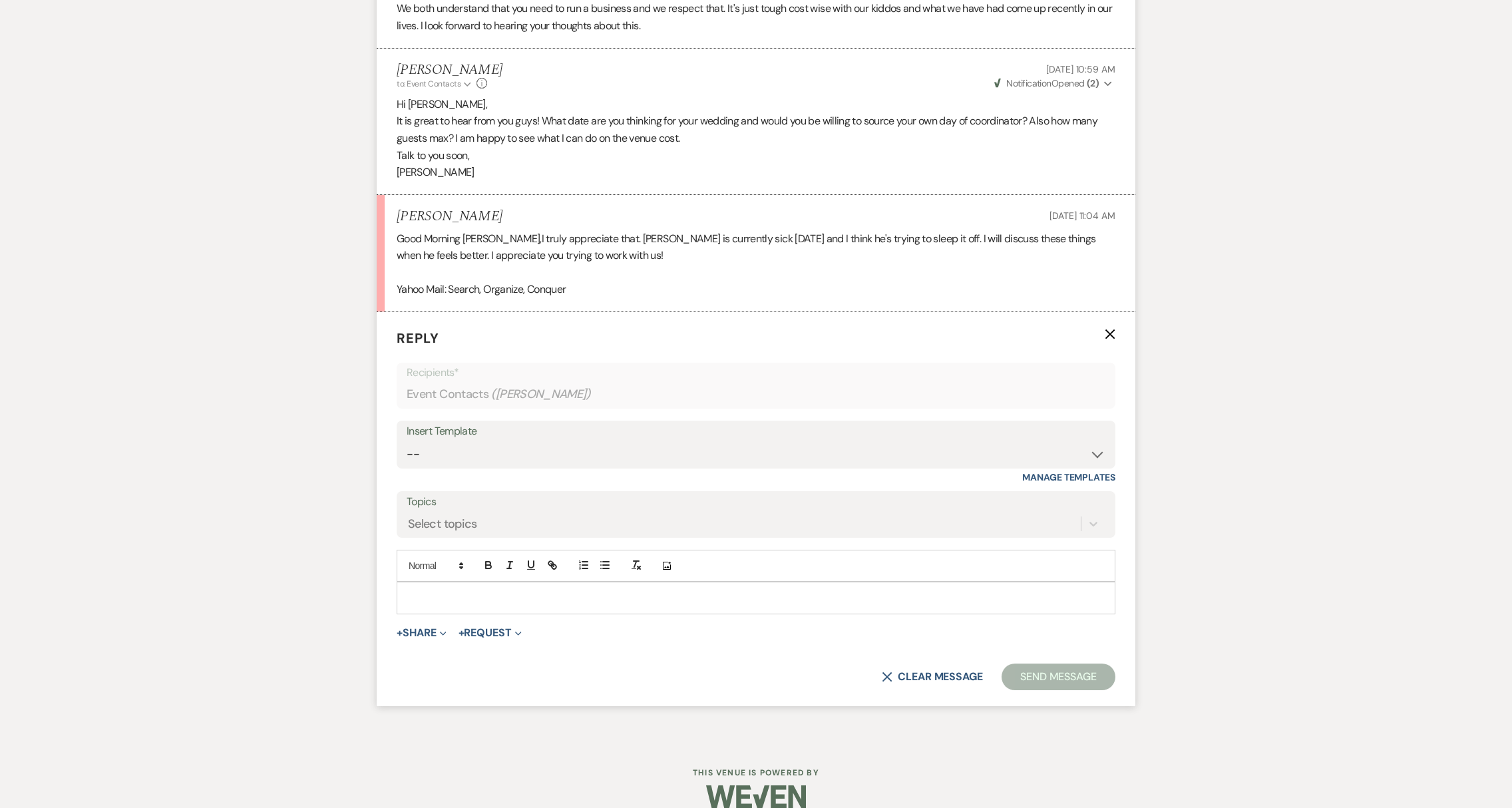
scroll to position [2953, 0]
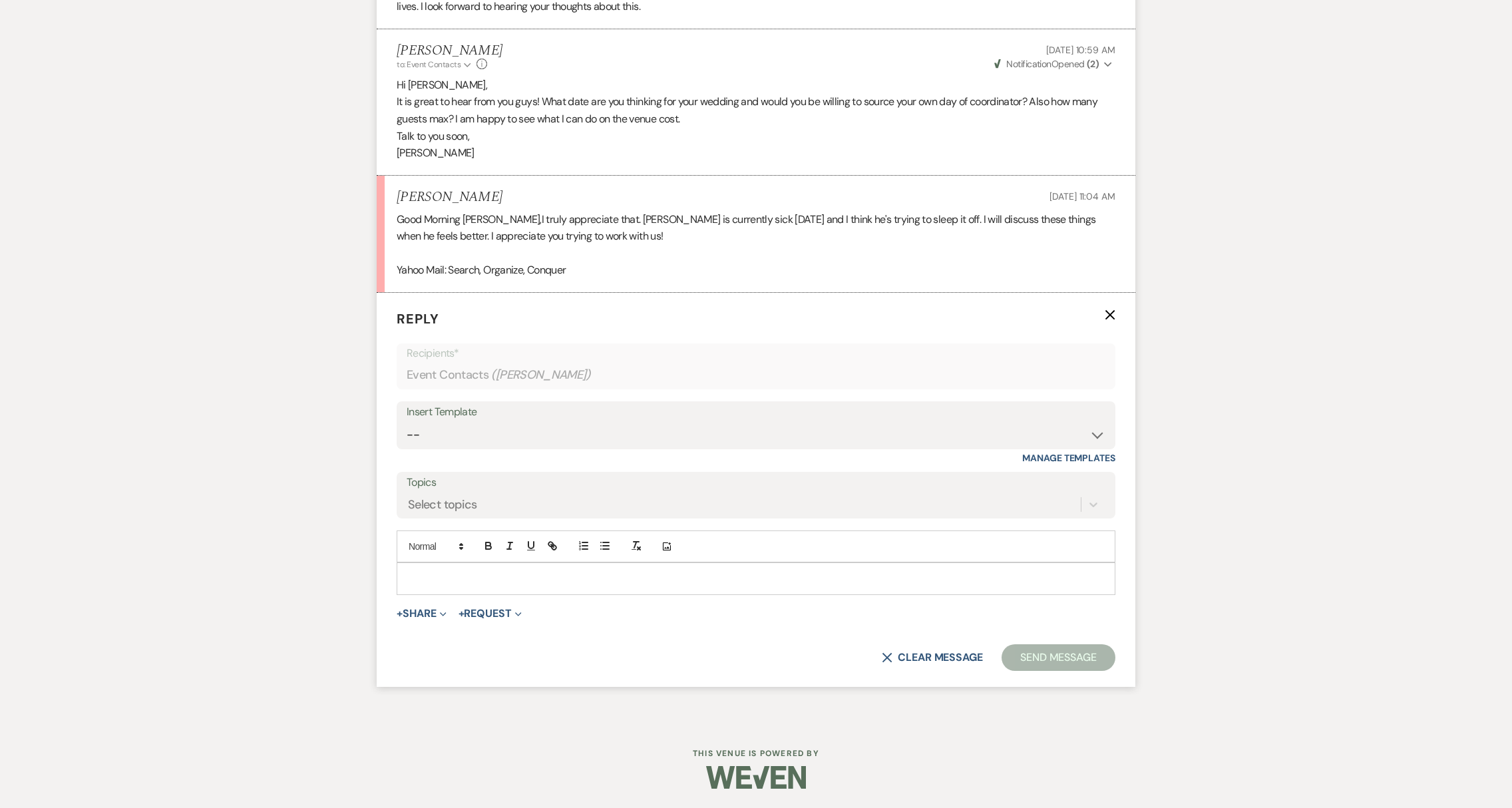
click at [487, 585] on p at bounding box center [756, 578] width 698 height 14
click at [1045, 666] on button "Send Message" at bounding box center [1058, 657] width 114 height 27
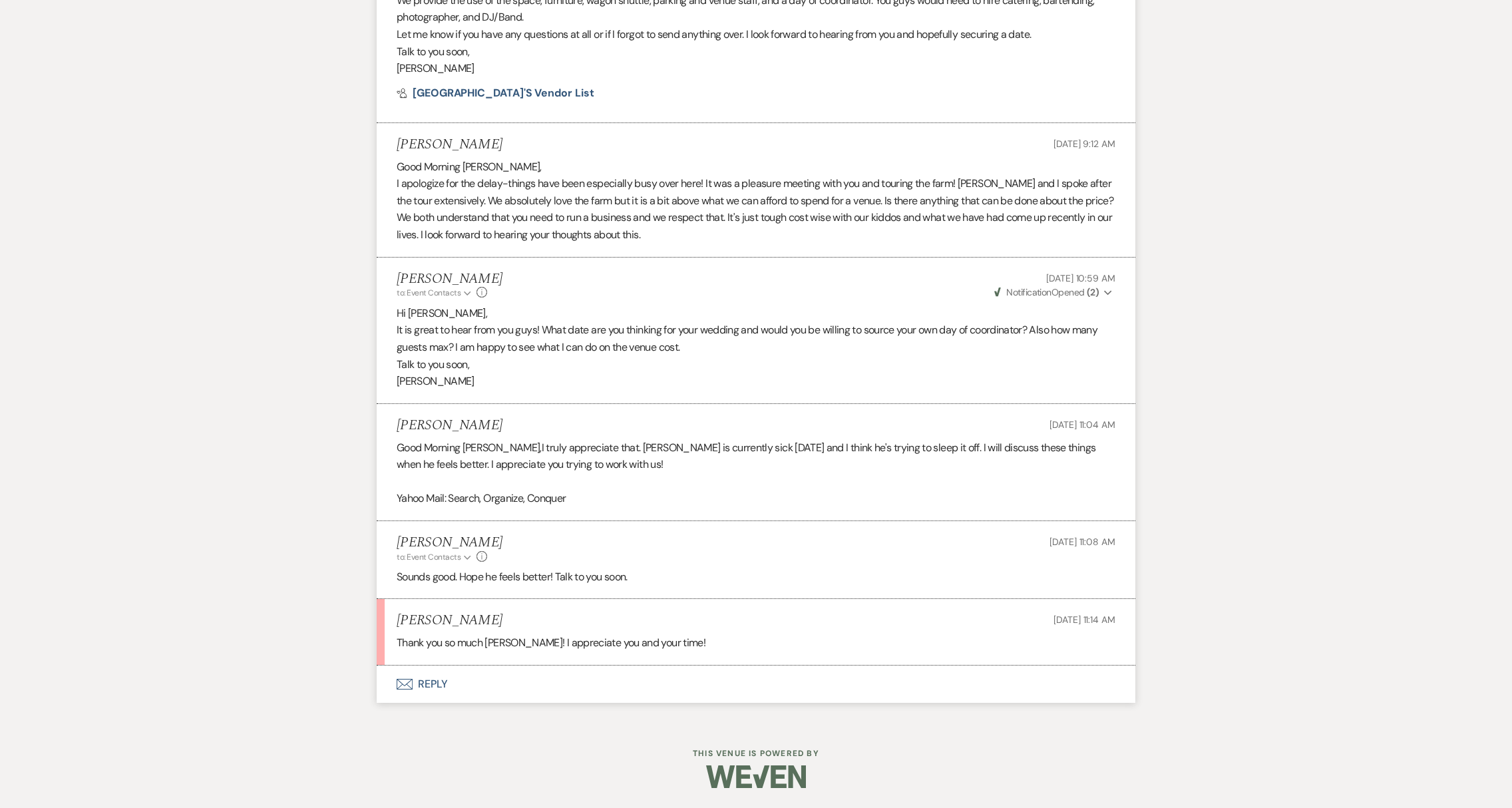
scroll to position [2725, 0]
